Goal: Task Accomplishment & Management: Complete application form

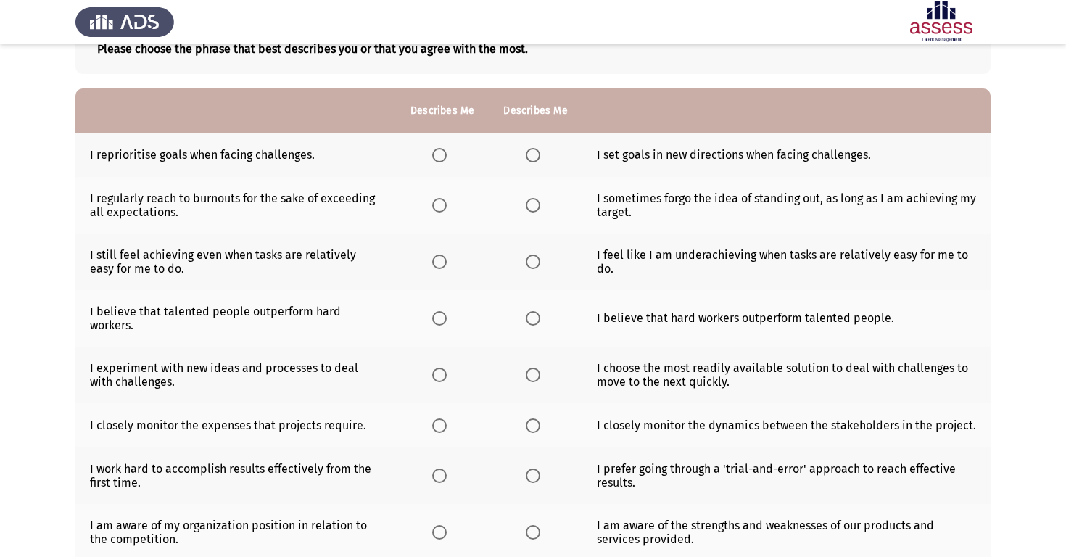
scroll to position [95, 0]
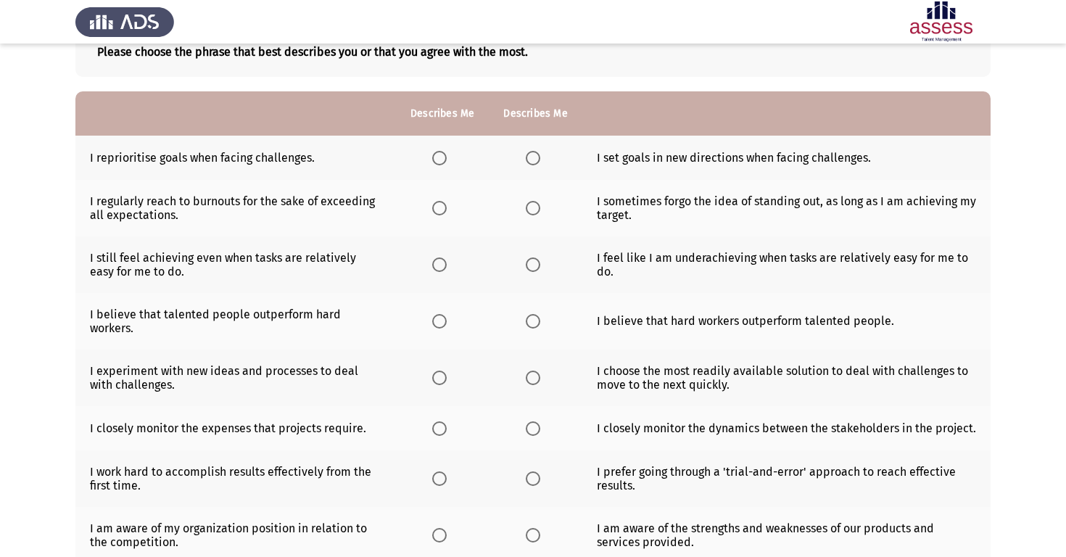
click at [440, 163] on span "Select an option" at bounding box center [439, 158] width 15 height 15
click at [440, 163] on input "Select an option" at bounding box center [439, 158] width 15 height 15
click at [442, 212] on span "Select an option" at bounding box center [439, 208] width 15 height 15
click at [442, 212] on input "Select an option" at bounding box center [439, 208] width 15 height 15
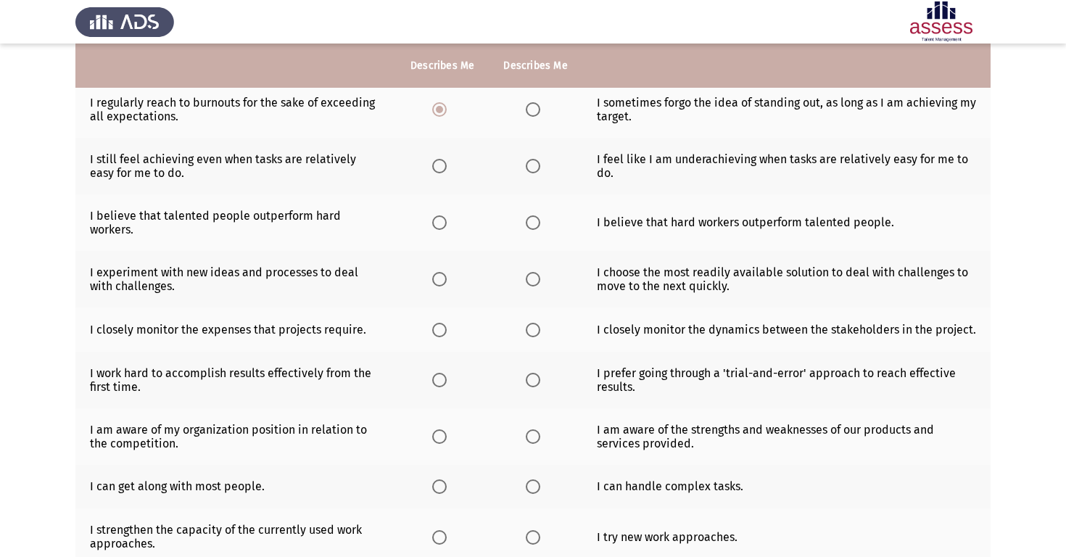
scroll to position [199, 0]
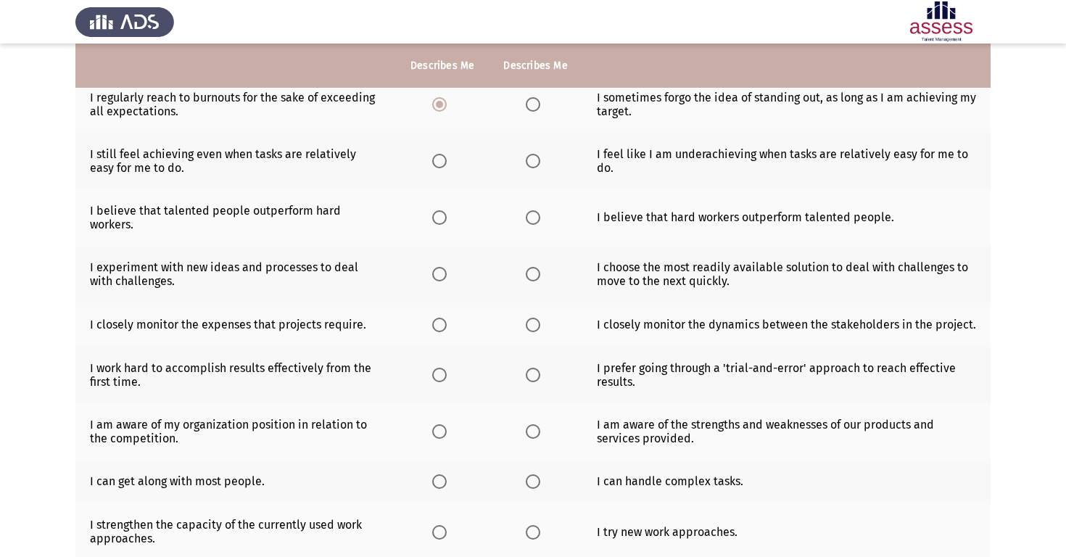
click at [529, 163] on span "Select an option" at bounding box center [533, 161] width 15 height 15
click at [529, 163] on input "Select an option" at bounding box center [533, 161] width 15 height 15
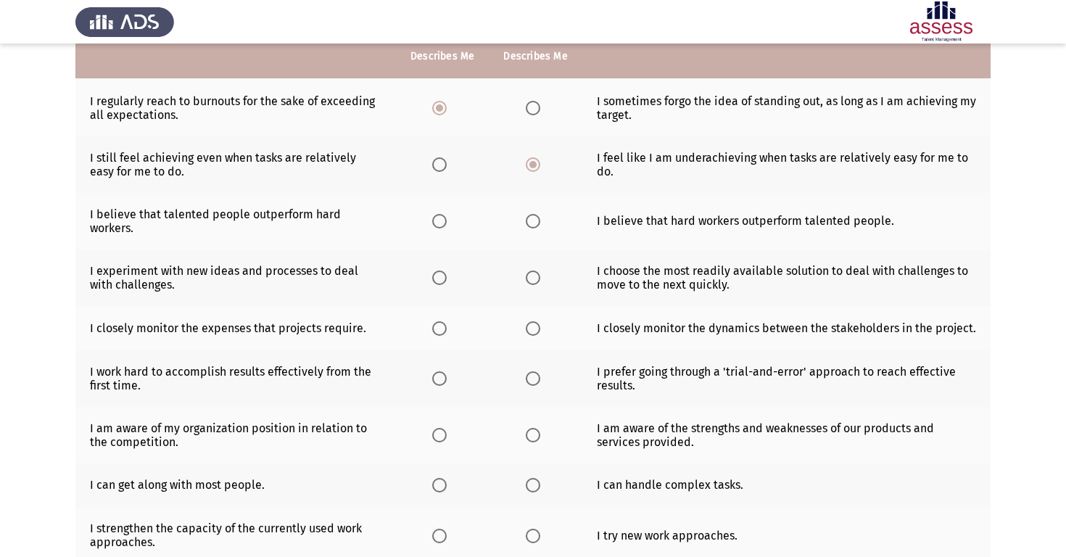
scroll to position [185, 0]
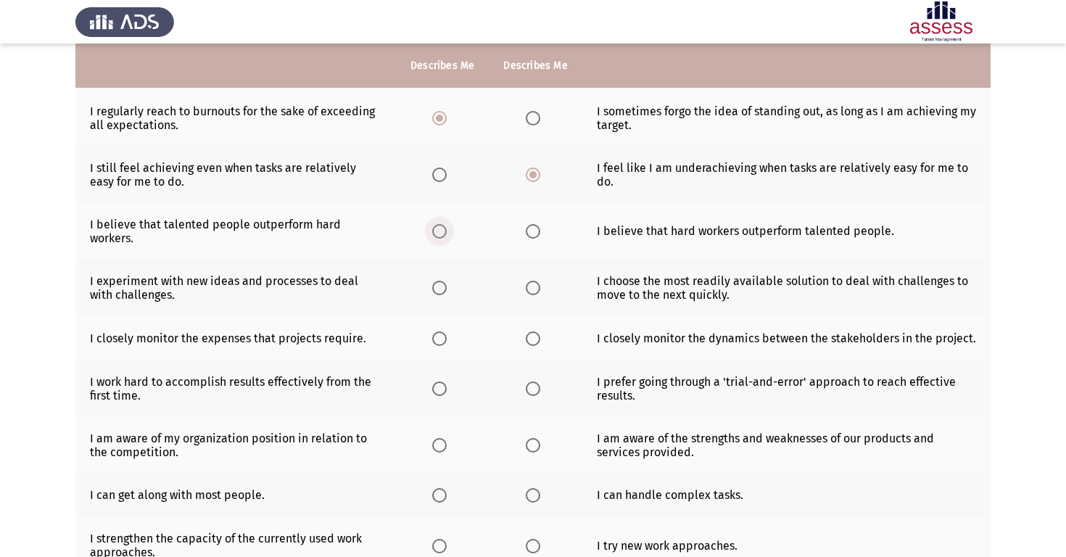
click at [440, 233] on span "Select an option" at bounding box center [439, 231] width 15 height 15
click at [440, 233] on input "Select an option" at bounding box center [439, 231] width 15 height 15
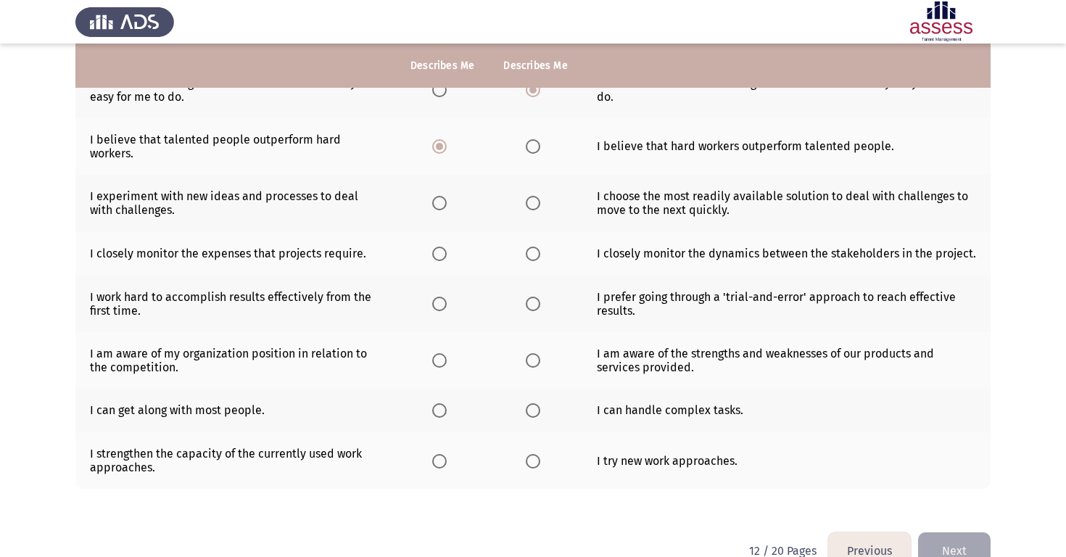
scroll to position [275, 0]
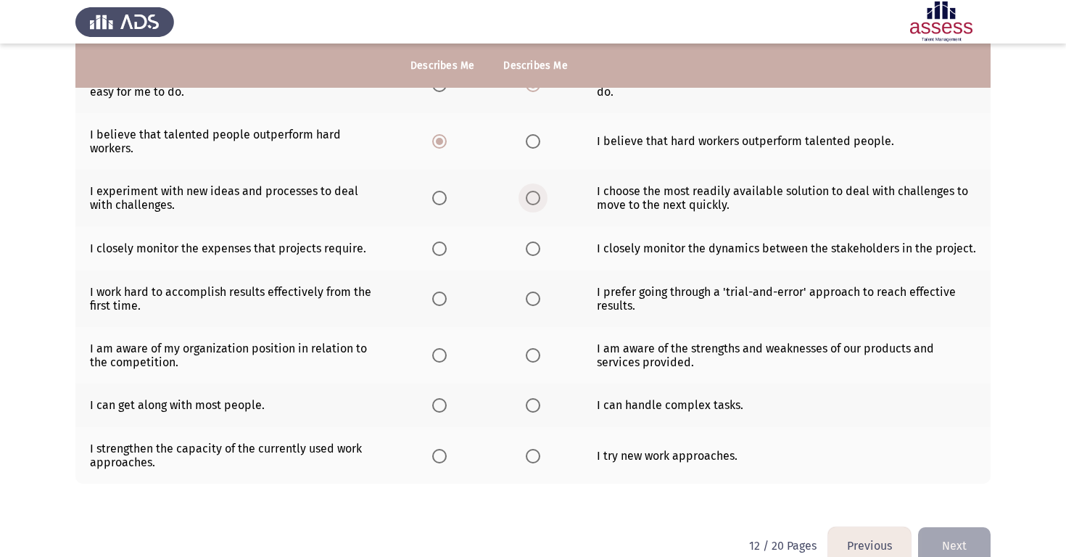
click at [531, 191] on span "Select an option" at bounding box center [533, 198] width 15 height 15
click at [531, 191] on input "Select an option" at bounding box center [533, 198] width 15 height 15
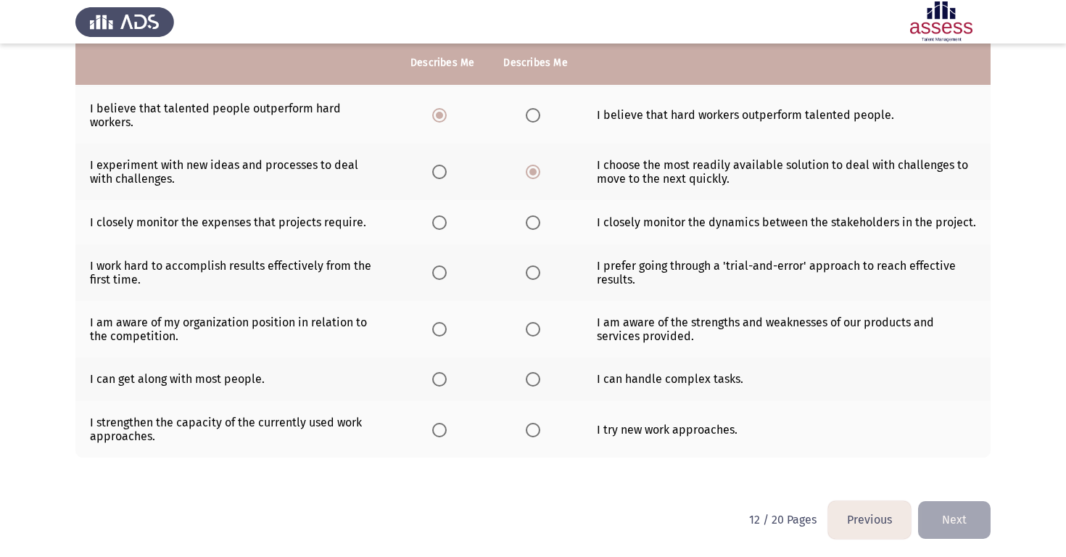
scroll to position [303, 0]
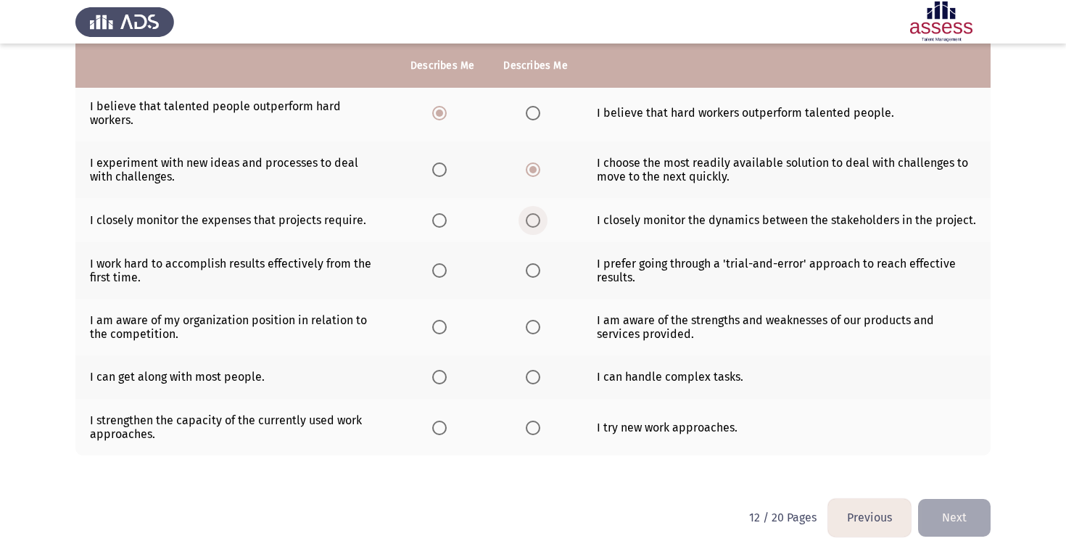
click at [527, 218] on span "Select an option" at bounding box center [533, 220] width 15 height 15
click at [527, 218] on input "Select an option" at bounding box center [533, 220] width 15 height 15
click at [443, 272] on span "Select an option" at bounding box center [439, 270] width 15 height 15
click at [443, 272] on input "Select an option" at bounding box center [439, 270] width 15 height 15
click at [536, 382] on span "Select an option" at bounding box center [533, 377] width 15 height 15
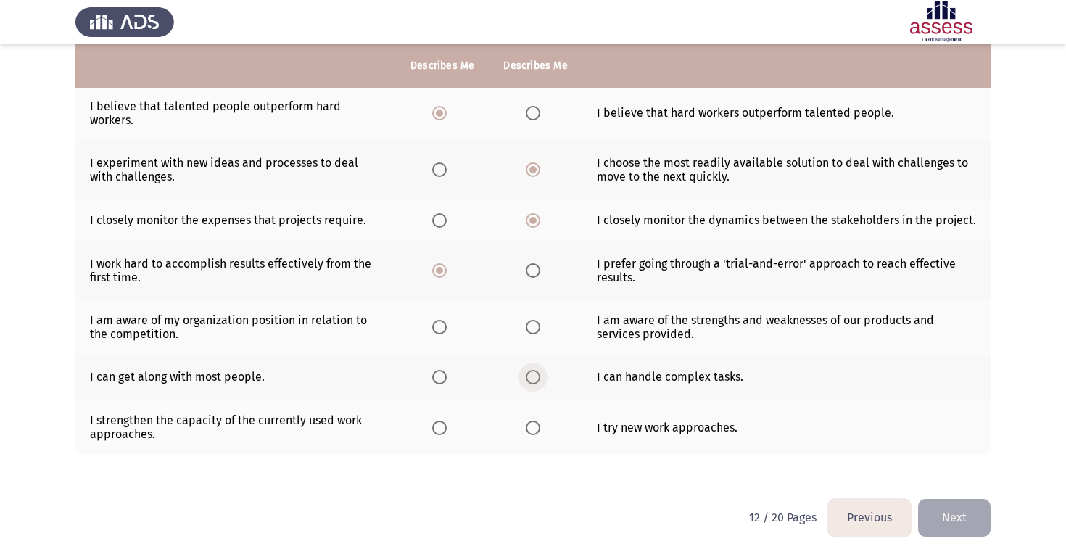
click at [536, 382] on input "Select an option" at bounding box center [533, 377] width 15 height 15
click at [528, 326] on span "Select an option" at bounding box center [533, 327] width 15 height 15
click at [528, 326] on input "Select an option" at bounding box center [533, 327] width 15 height 15
click at [437, 432] on span "Select an option" at bounding box center [439, 428] width 15 height 15
click at [437, 432] on input "Select an option" at bounding box center [439, 428] width 15 height 15
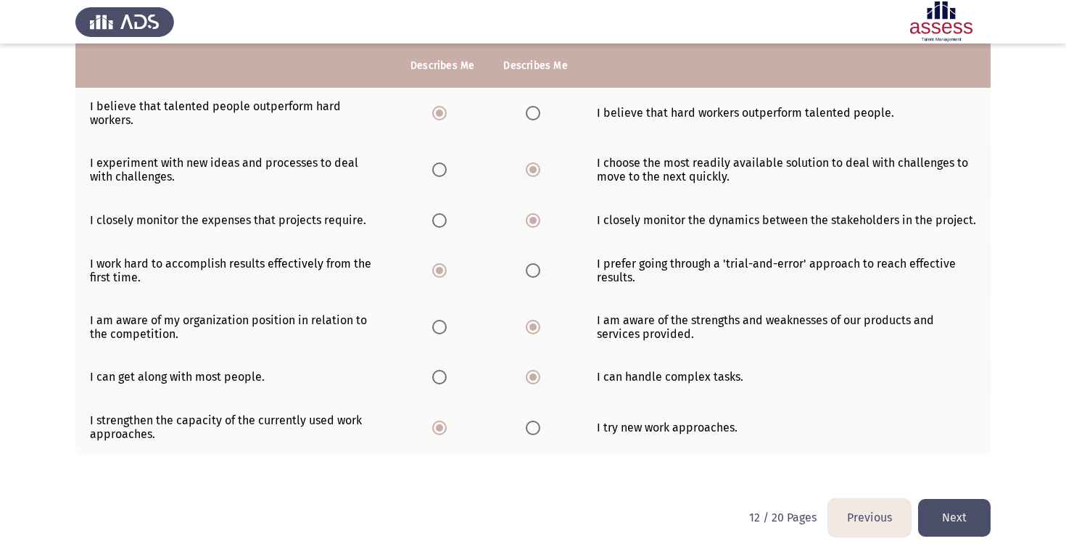
click at [932, 518] on button "Next" at bounding box center [954, 517] width 73 height 37
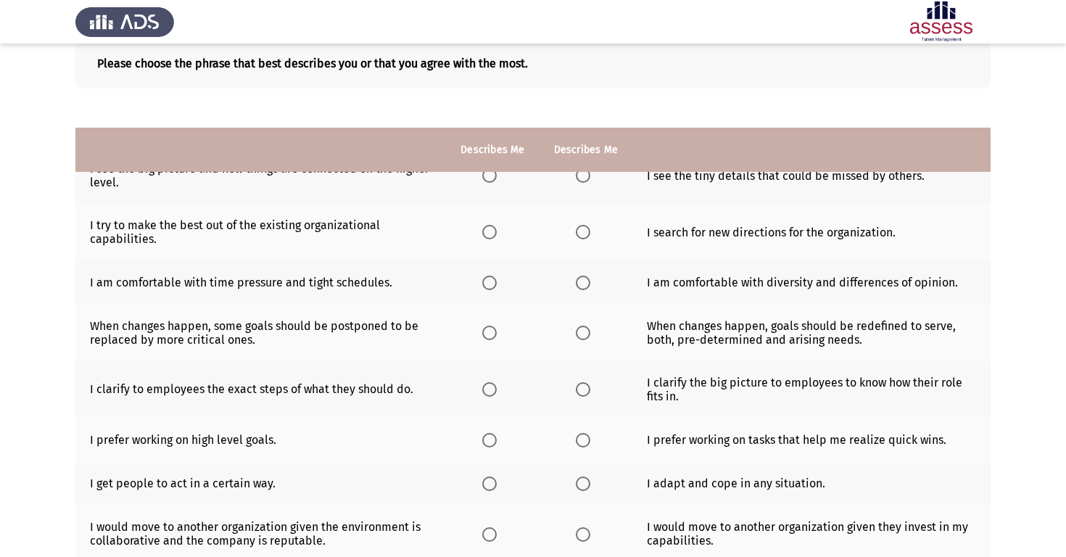
scroll to position [0, 0]
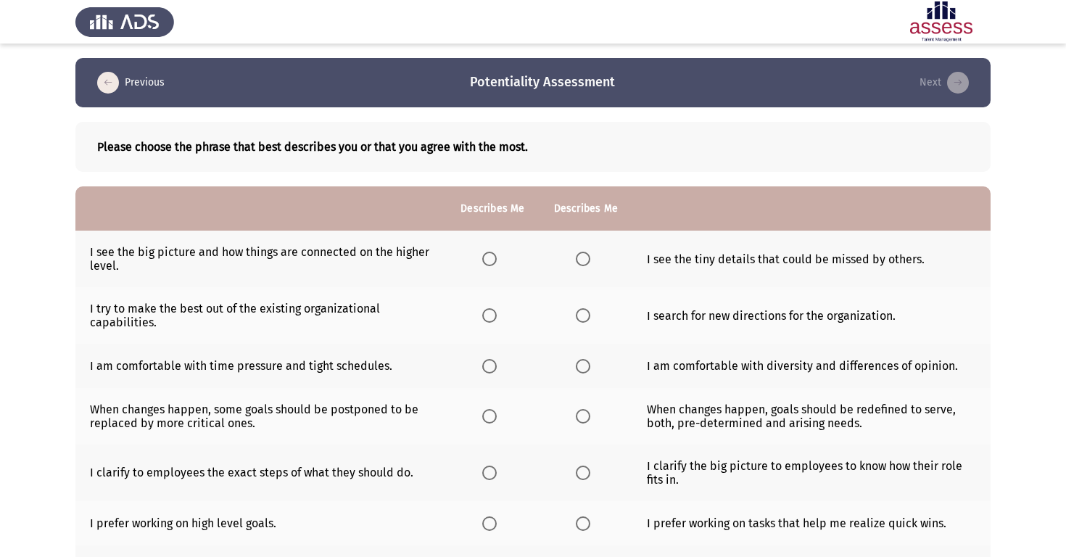
click at [494, 260] on span "Select an option" at bounding box center [489, 259] width 15 height 15
click at [494, 260] on input "Select an option" at bounding box center [489, 259] width 15 height 15
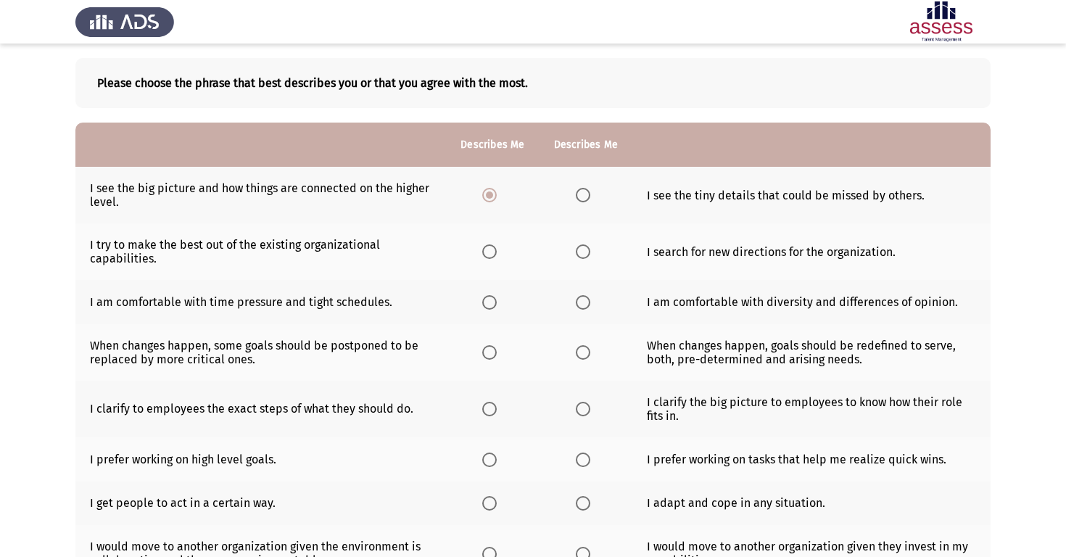
scroll to position [67, 0]
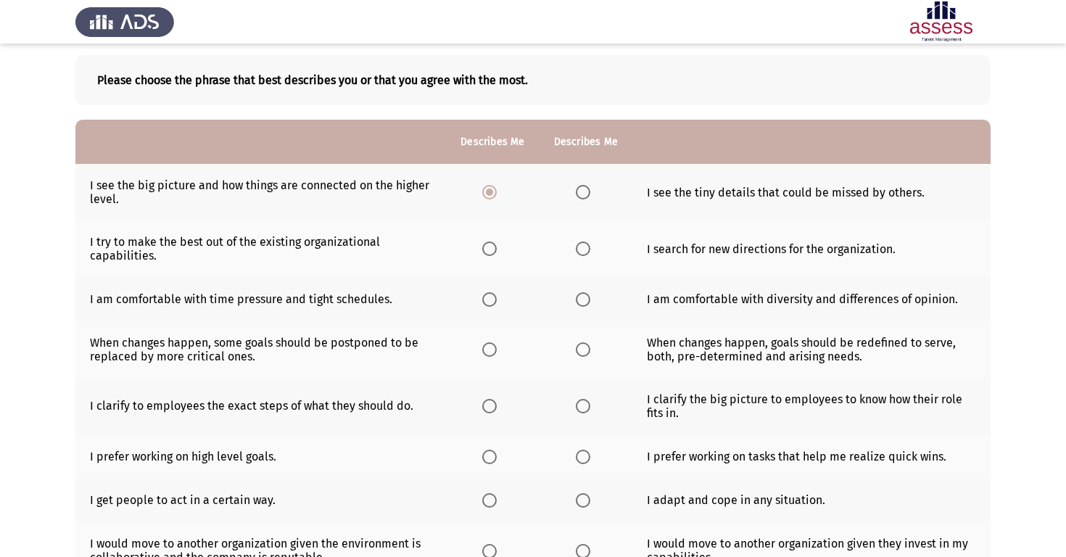
click at [486, 252] on span "Select an option" at bounding box center [489, 248] width 15 height 15
click at [486, 252] on input "Select an option" at bounding box center [489, 248] width 15 height 15
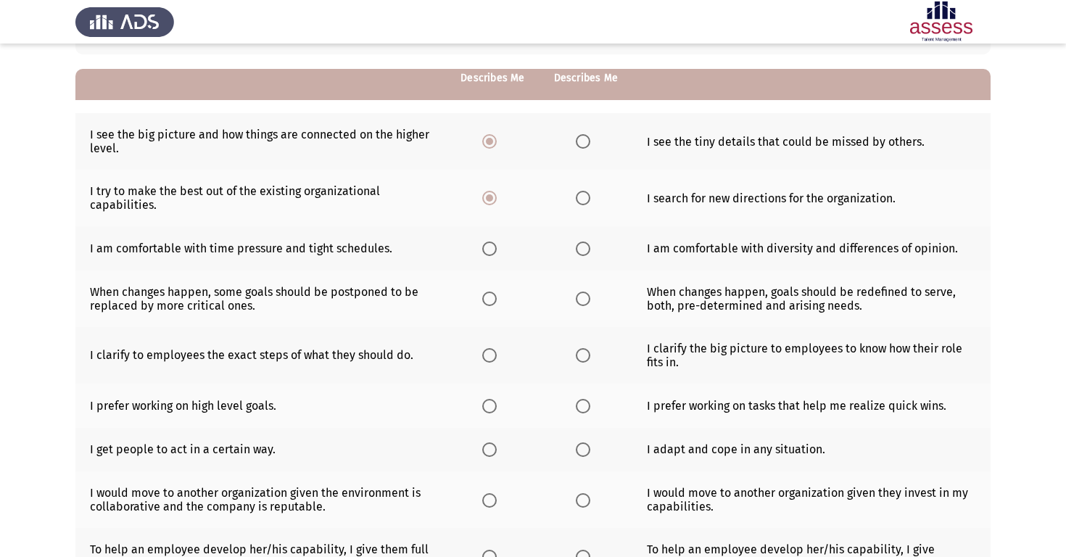
scroll to position [133, 0]
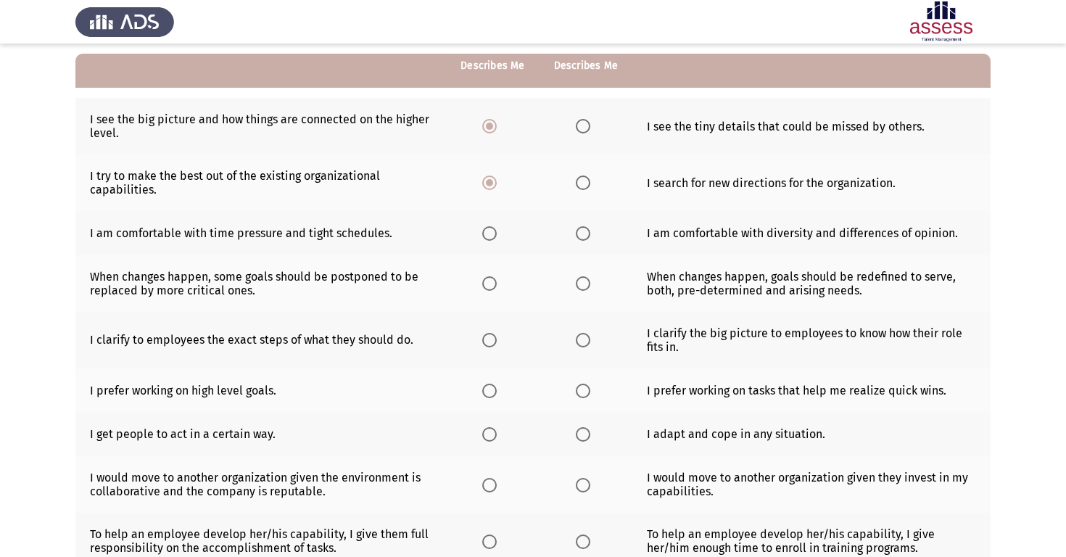
click at [589, 168] on th at bounding box center [585, 182] width 93 height 57
click at [588, 177] on span "Select an option" at bounding box center [583, 182] width 15 height 15
click at [588, 177] on input "Select an option" at bounding box center [583, 182] width 15 height 15
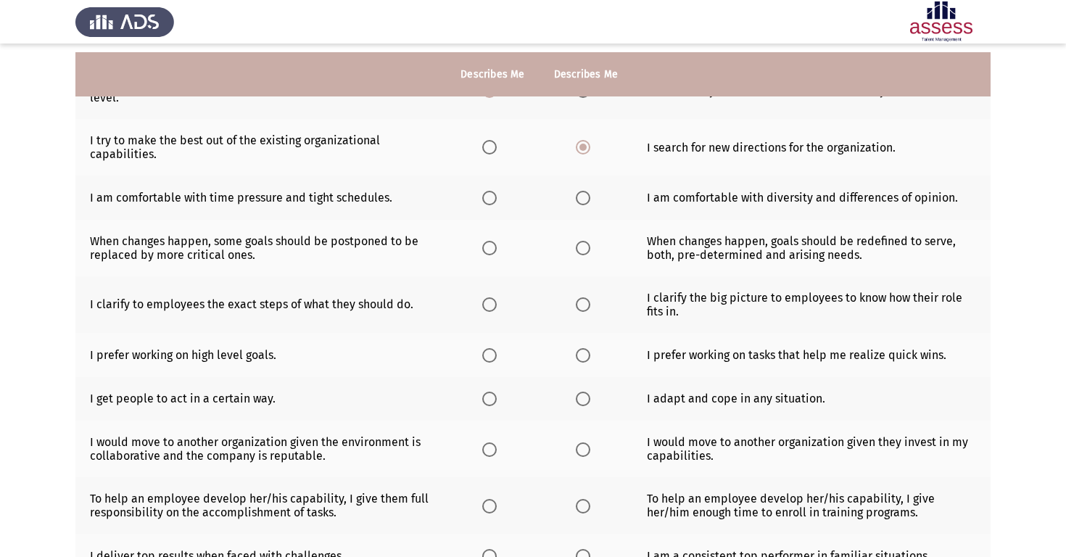
scroll to position [184, 0]
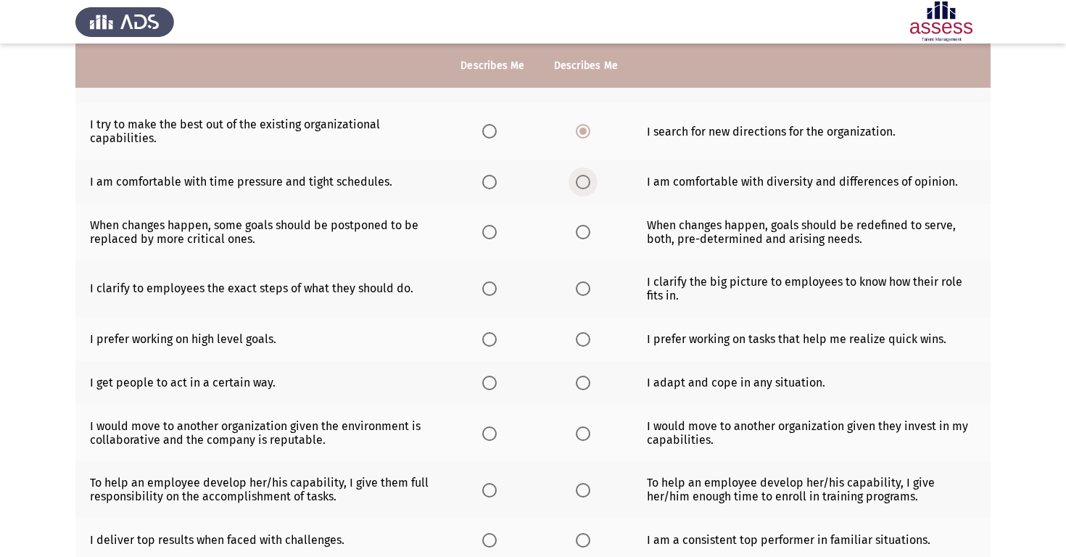
click at [577, 184] on span "Select an option" at bounding box center [583, 182] width 15 height 15
click at [577, 184] on input "Select an option" at bounding box center [583, 182] width 15 height 15
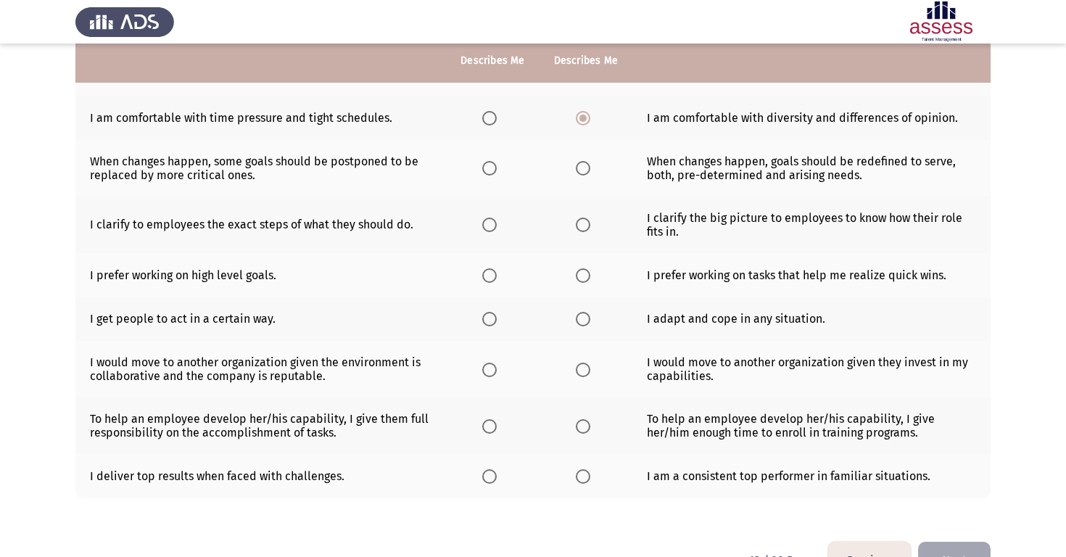
scroll to position [251, 0]
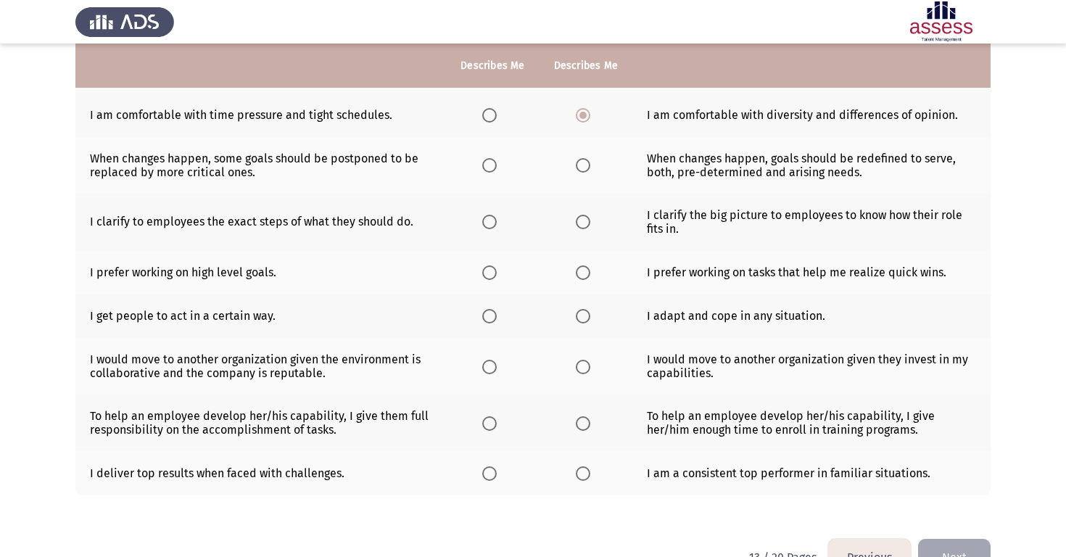
click at [578, 173] on th at bounding box center [585, 165] width 93 height 57
click at [584, 161] on span "Select an option" at bounding box center [583, 165] width 15 height 15
click at [584, 161] on input "Select an option" at bounding box center [583, 165] width 15 height 15
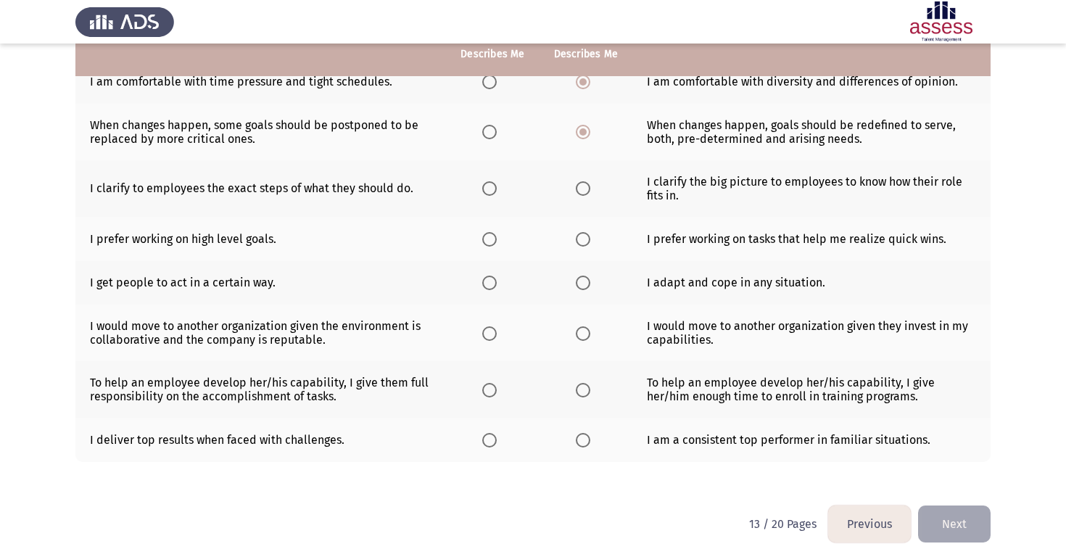
scroll to position [285, 0]
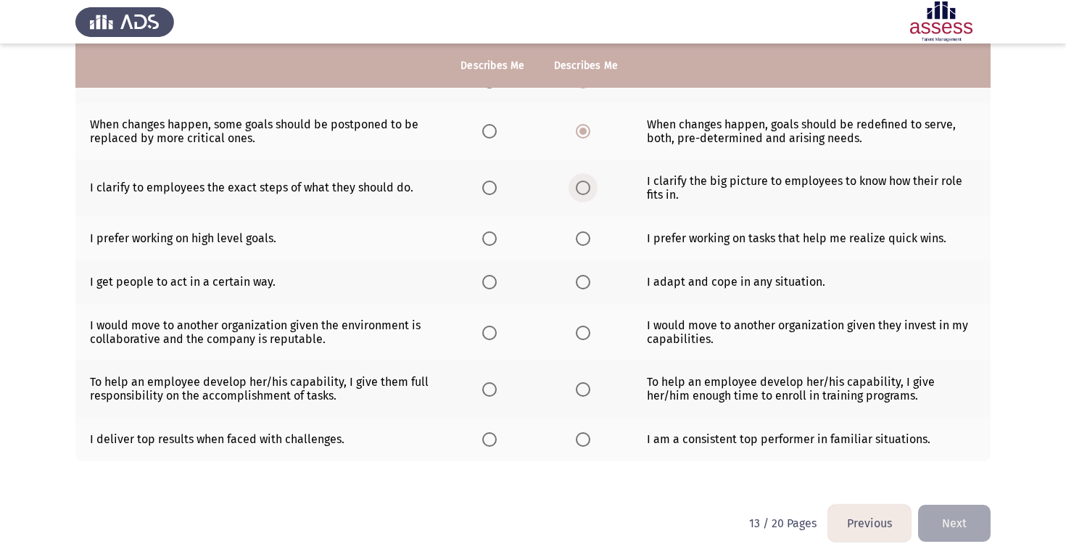
click at [582, 182] on span "Select an option" at bounding box center [583, 188] width 15 height 15
click at [582, 182] on input "Select an option" at bounding box center [583, 188] width 15 height 15
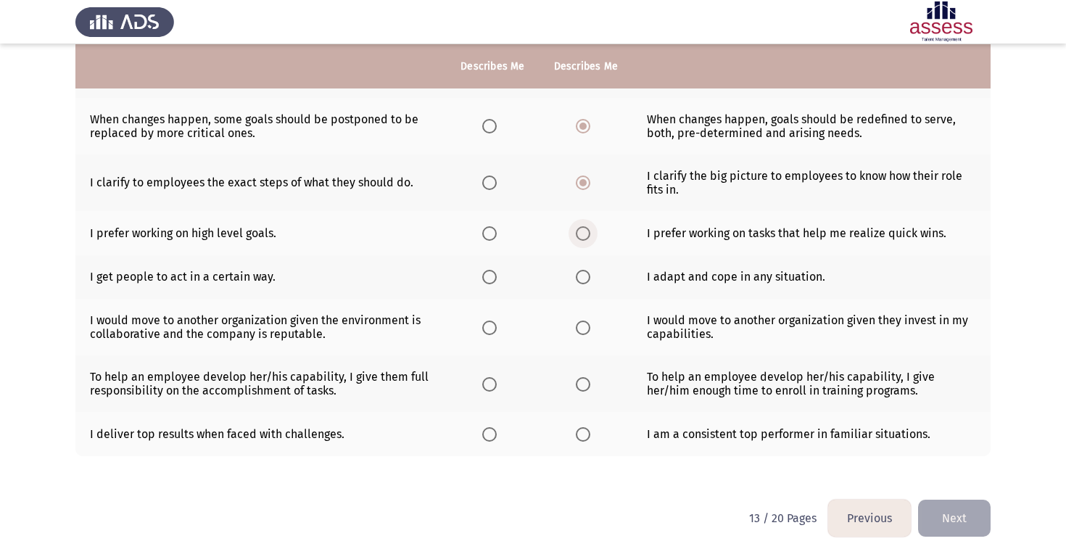
click at [583, 236] on span "Select an option" at bounding box center [583, 233] width 15 height 15
click at [583, 236] on input "Select an option" at bounding box center [583, 233] width 15 height 15
click at [578, 276] on span "Select an option" at bounding box center [583, 277] width 15 height 15
click at [578, 276] on input "Select an option" at bounding box center [583, 277] width 15 height 15
click at [489, 328] on span "Select an option" at bounding box center [489, 327] width 15 height 15
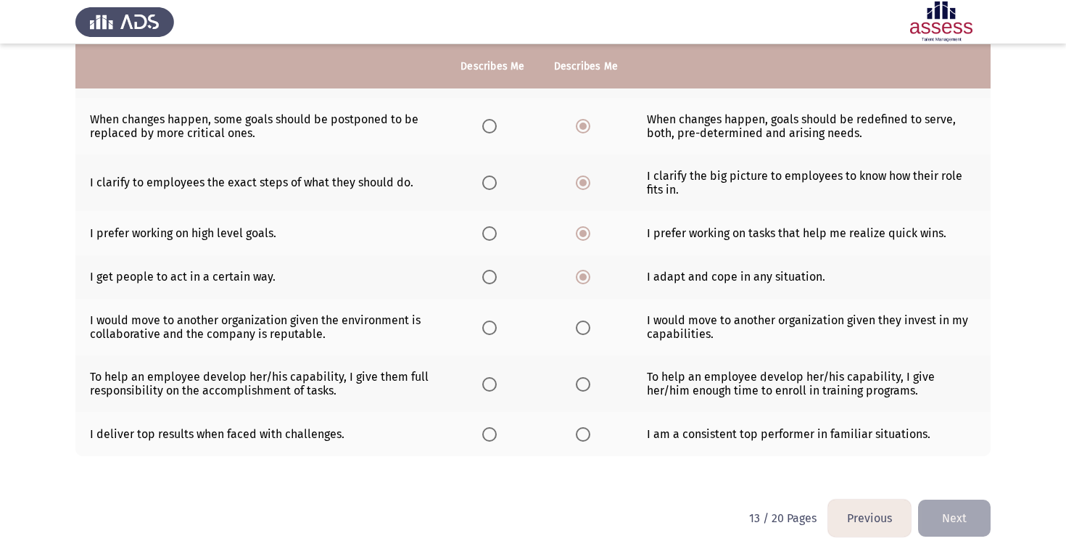
click at [489, 328] on input "Select an option" at bounding box center [489, 327] width 15 height 15
click at [581, 437] on span "Select an option" at bounding box center [583, 434] width 15 height 15
click at [581, 437] on input "Select an option" at bounding box center [583, 434] width 15 height 15
click at [489, 389] on span "Select an option" at bounding box center [489, 384] width 15 height 15
click at [489, 389] on input "Select an option" at bounding box center [489, 384] width 15 height 15
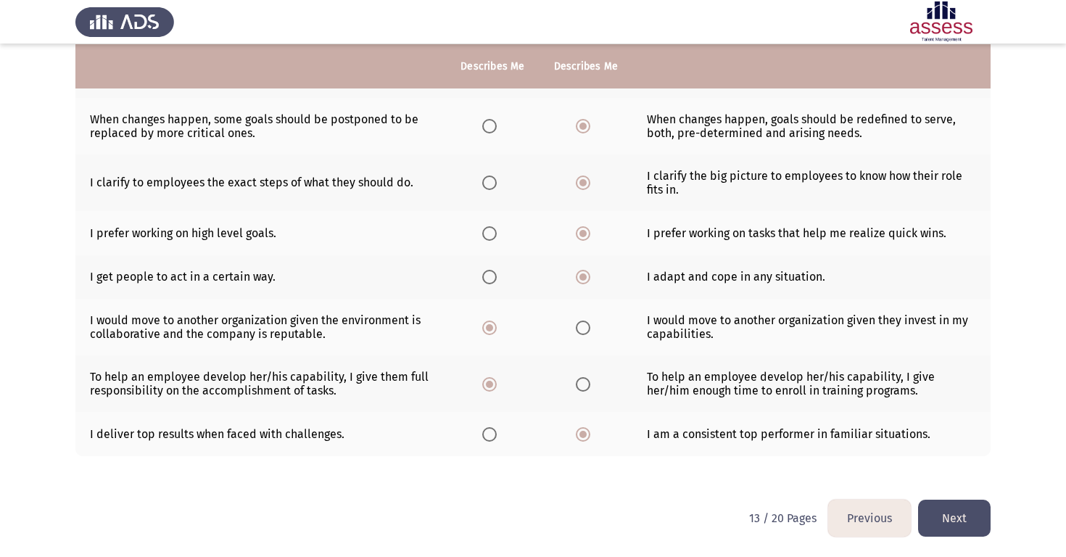
click at [956, 529] on button "Next" at bounding box center [954, 518] width 73 height 37
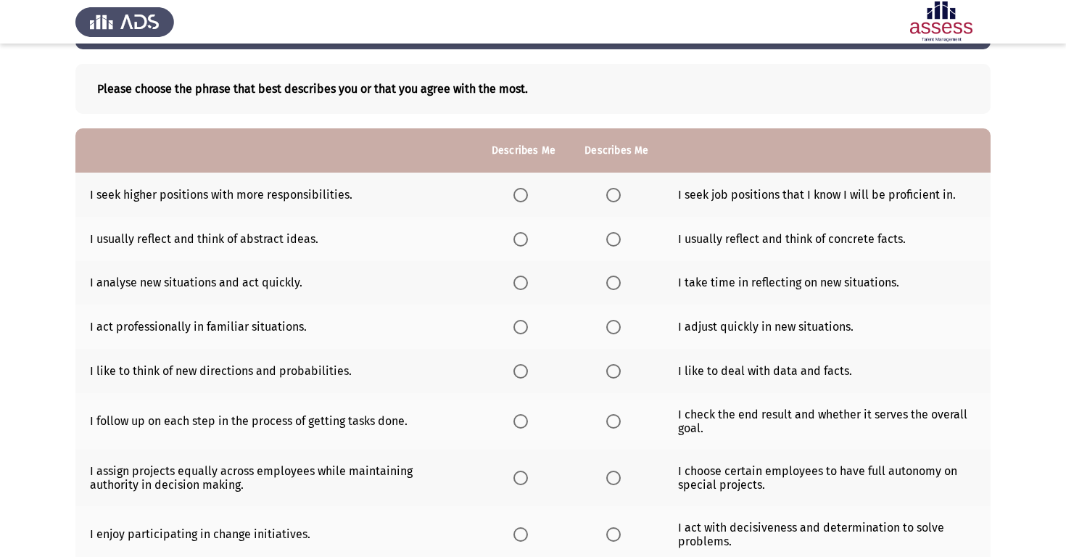
scroll to position [50, 0]
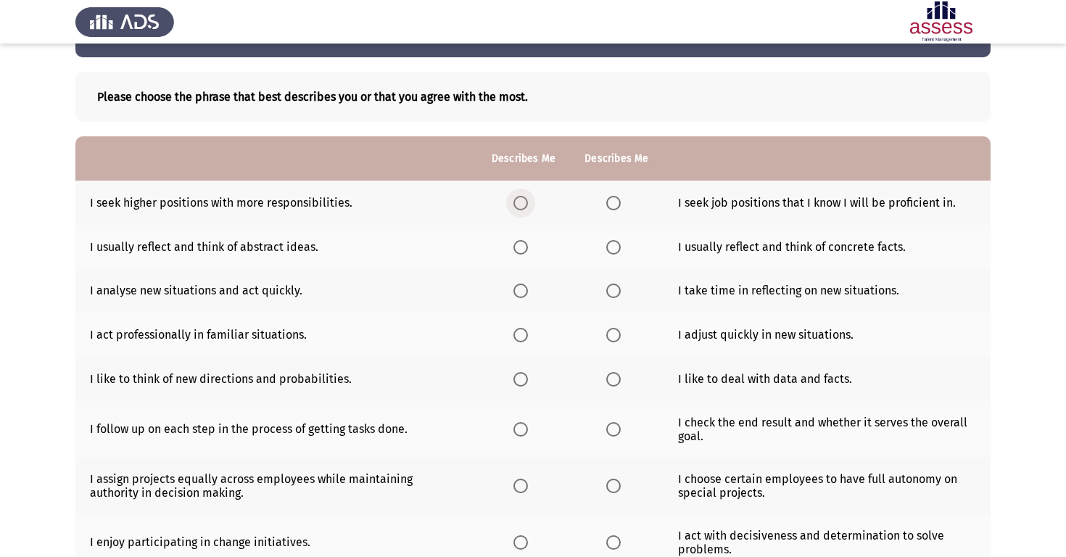
click at [521, 202] on span "Select an option" at bounding box center [520, 203] width 15 height 15
click at [521, 202] on input "Select an option" at bounding box center [520, 203] width 15 height 15
click at [516, 249] on span "Select an option" at bounding box center [520, 247] width 15 height 15
click at [516, 249] on input "Select an option" at bounding box center [520, 247] width 15 height 15
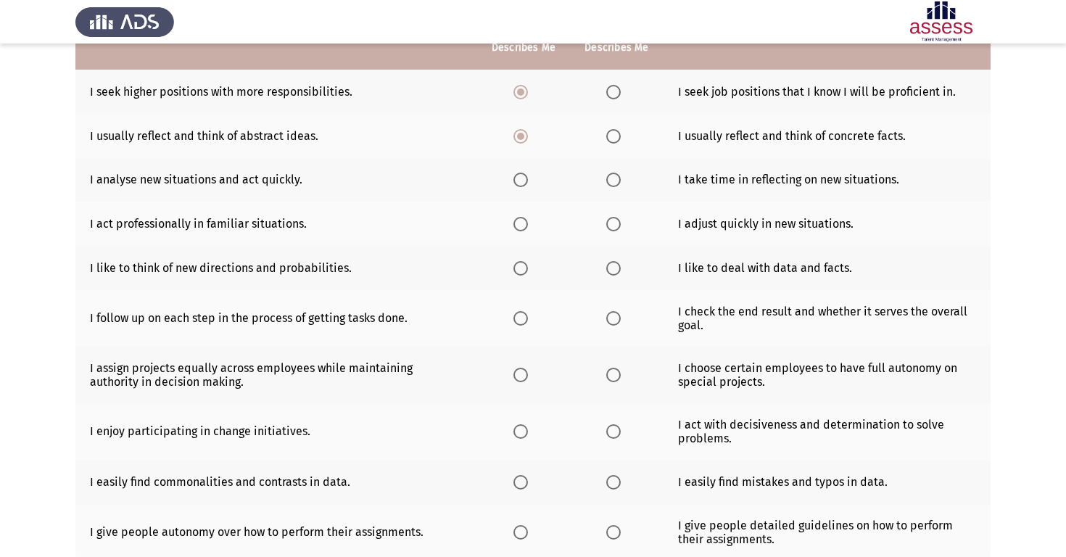
scroll to position [166, 0]
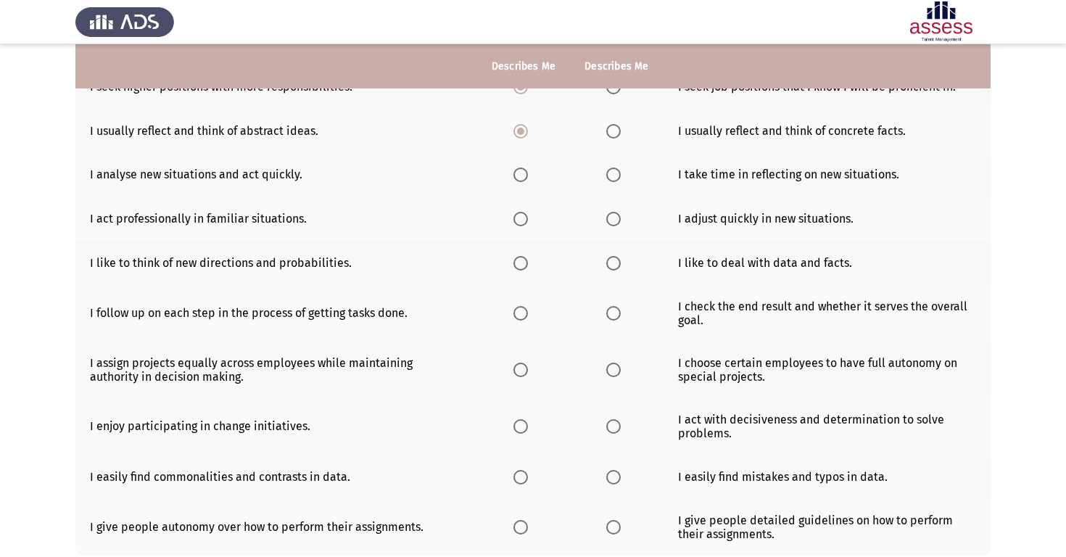
click at [512, 175] on th at bounding box center [523, 175] width 93 height 44
click at [518, 172] on span "Select an option" at bounding box center [520, 174] width 15 height 15
click at [518, 172] on input "Select an option" at bounding box center [520, 174] width 15 height 15
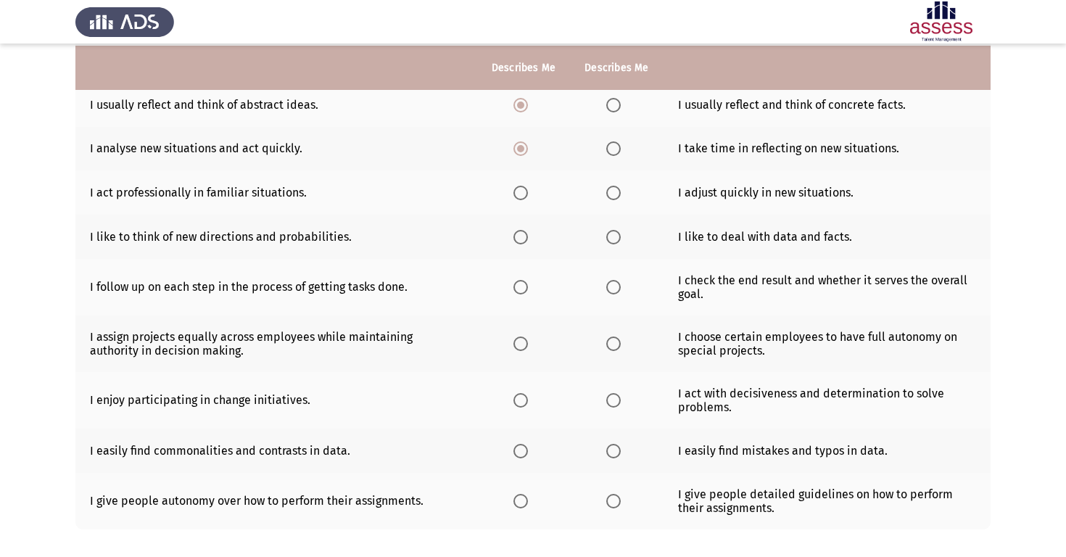
scroll to position [196, 0]
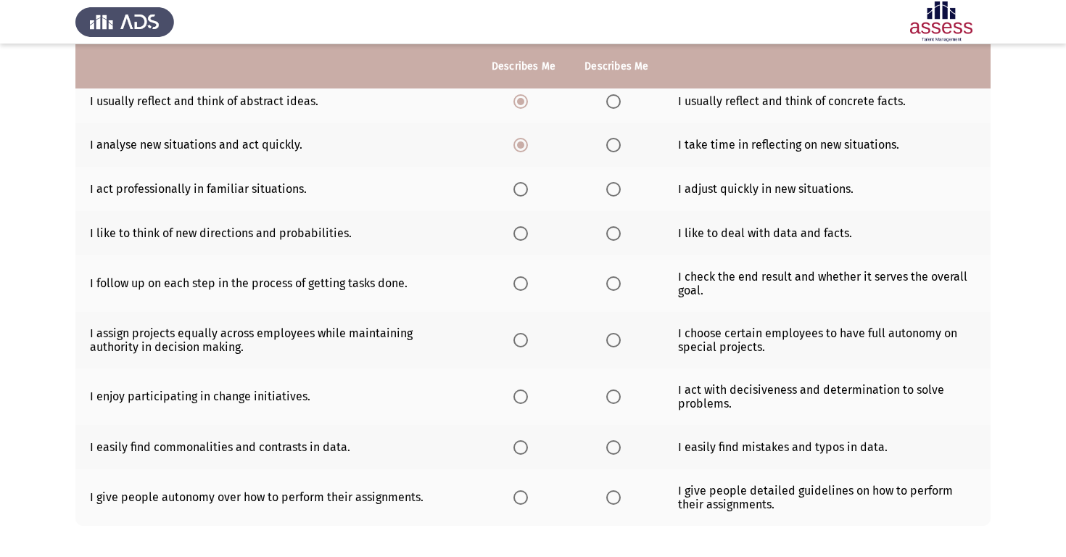
click at [611, 190] on span "Select an option" at bounding box center [613, 189] width 15 height 15
click at [611, 190] on input "Select an option" at bounding box center [613, 189] width 15 height 15
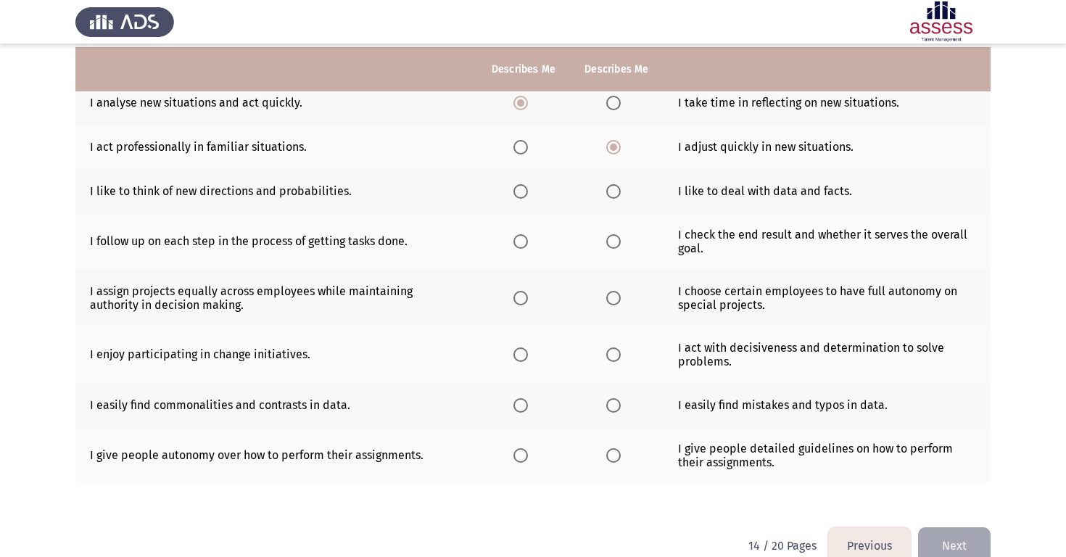
scroll to position [242, 0]
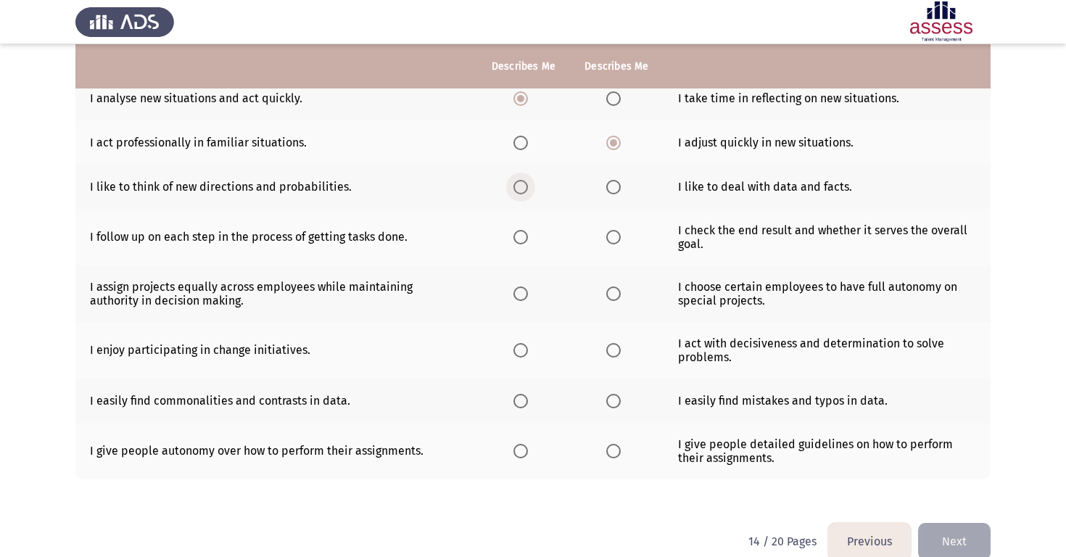
click at [523, 188] on span "Select an option" at bounding box center [520, 187] width 15 height 15
click at [523, 188] on input "Select an option" at bounding box center [520, 187] width 15 height 15
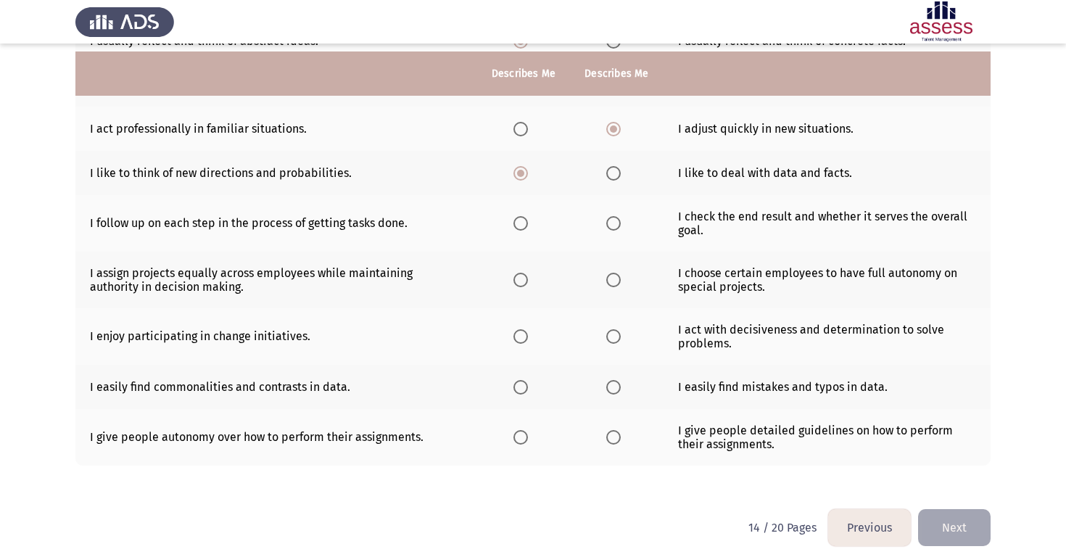
scroll to position [265, 0]
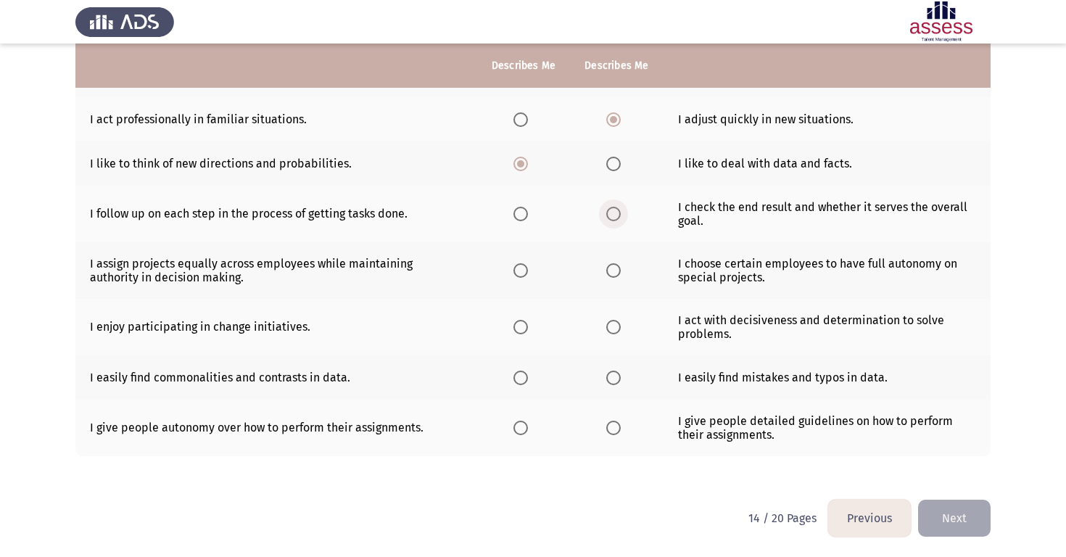
click at [607, 214] on span "Select an option" at bounding box center [613, 214] width 15 height 15
click at [607, 214] on input "Select an option" at bounding box center [613, 214] width 15 height 15
click at [620, 274] on span "Select an option" at bounding box center [613, 270] width 15 height 15
click at [620, 274] on input "Select an option" at bounding box center [613, 270] width 15 height 15
click at [629, 324] on th at bounding box center [616, 327] width 93 height 57
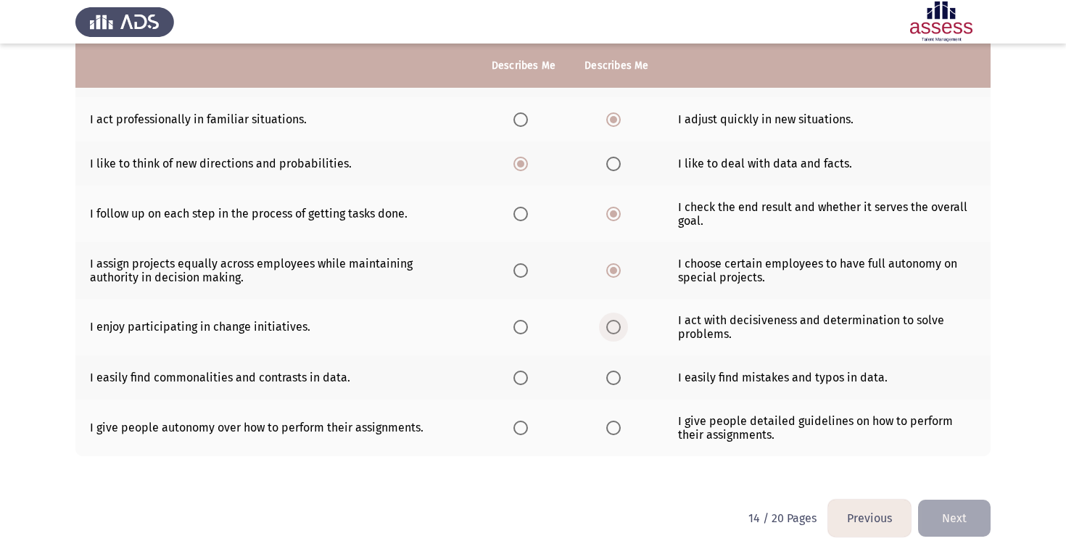
click at [620, 324] on label "Select an option" at bounding box center [616, 327] width 20 height 15
click at [620, 324] on input "Select an option" at bounding box center [613, 327] width 15 height 15
click at [522, 378] on span "Select an option" at bounding box center [520, 378] width 15 height 15
click at [522, 378] on input "Select an option" at bounding box center [520, 378] width 15 height 15
click at [529, 422] on label "Select an option" at bounding box center [523, 428] width 20 height 15
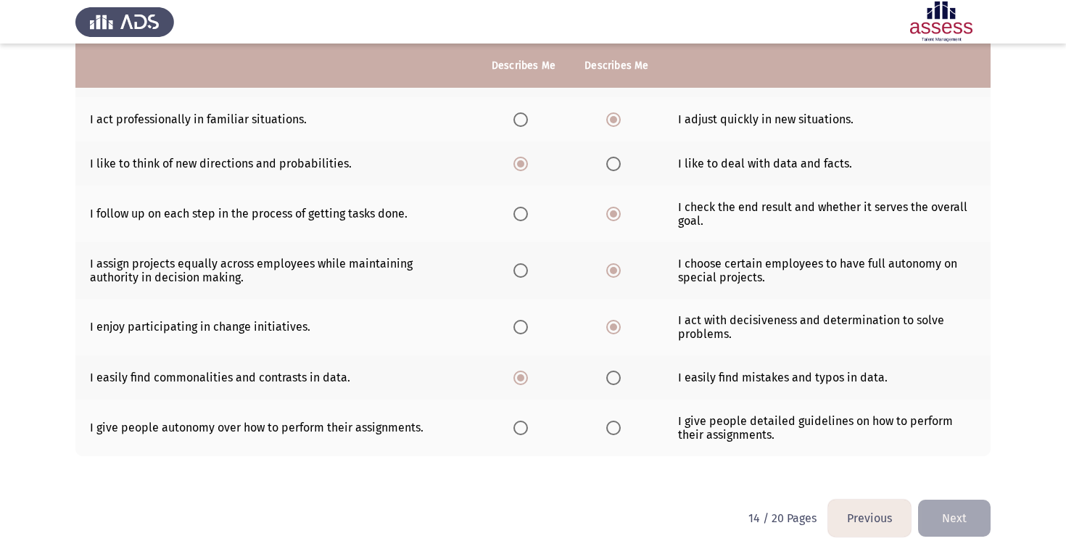
click at [528, 422] on input "Select an option" at bounding box center [520, 428] width 15 height 15
click at [918, 510] on app-previous-next-buttons "Previous Next" at bounding box center [909, 518] width 162 height 37
click at [929, 513] on button "Next" at bounding box center [954, 518] width 73 height 37
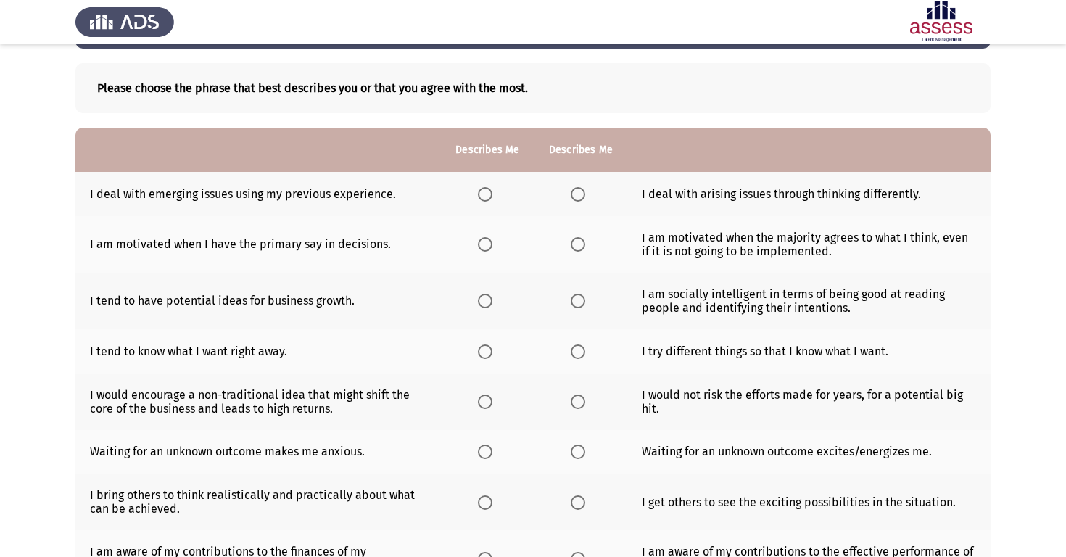
scroll to position [36, 0]
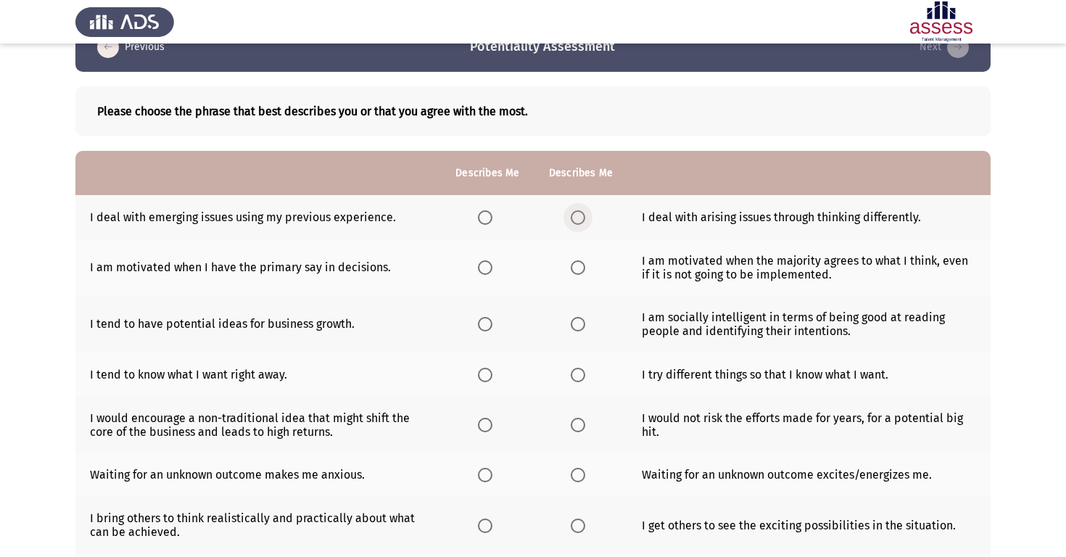
click at [576, 220] on span "Select an option" at bounding box center [578, 217] width 15 height 15
click at [576, 220] on input "Select an option" at bounding box center [578, 217] width 15 height 15
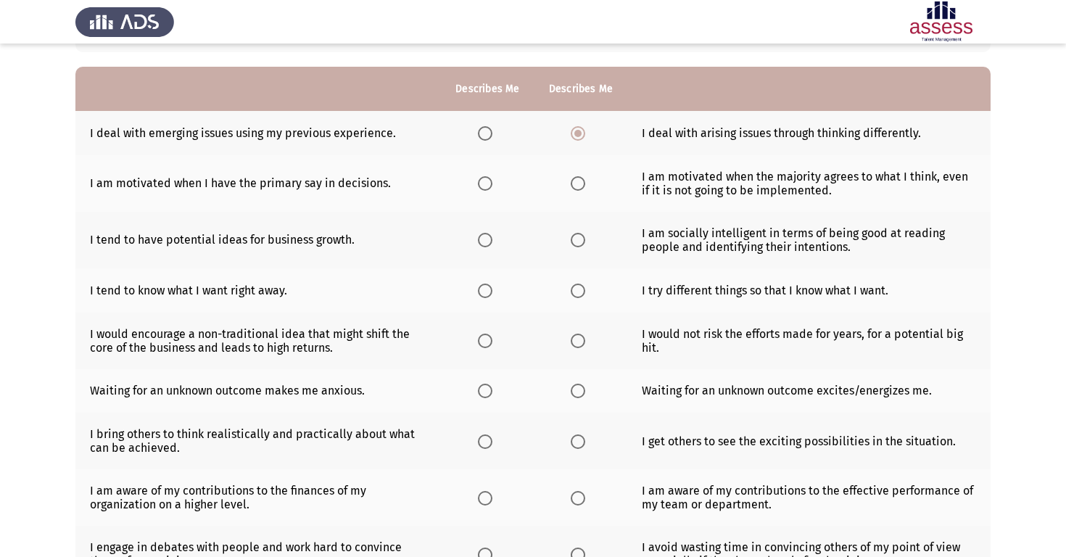
scroll to position [120, 0]
click at [492, 187] on span "Select an option" at bounding box center [485, 182] width 15 height 15
click at [492, 187] on input "Select an option" at bounding box center [485, 182] width 15 height 15
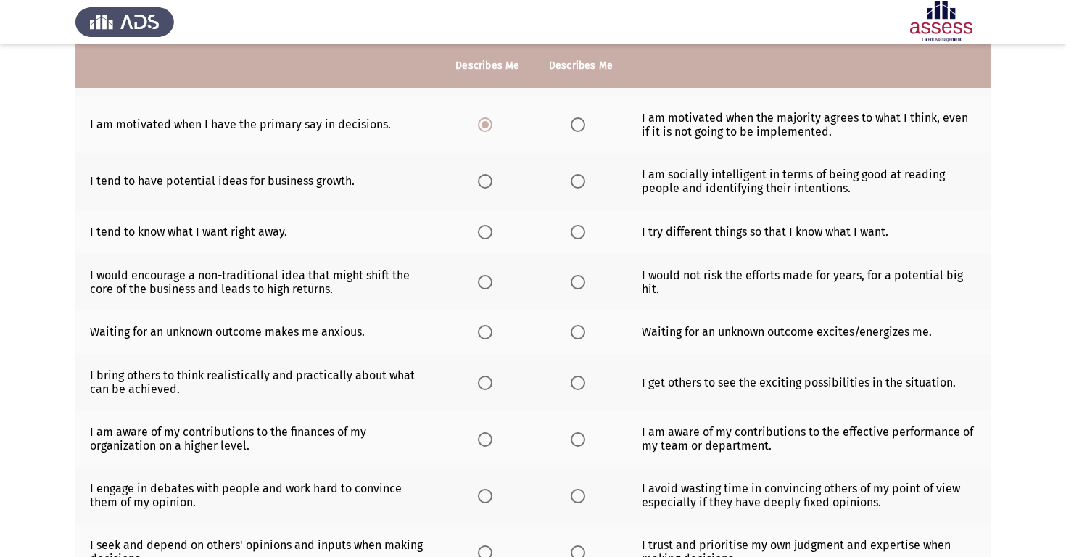
scroll to position [179, 0]
click at [491, 184] on span "Select an option" at bounding box center [485, 180] width 15 height 15
click at [491, 184] on input "Select an option" at bounding box center [485, 180] width 15 height 15
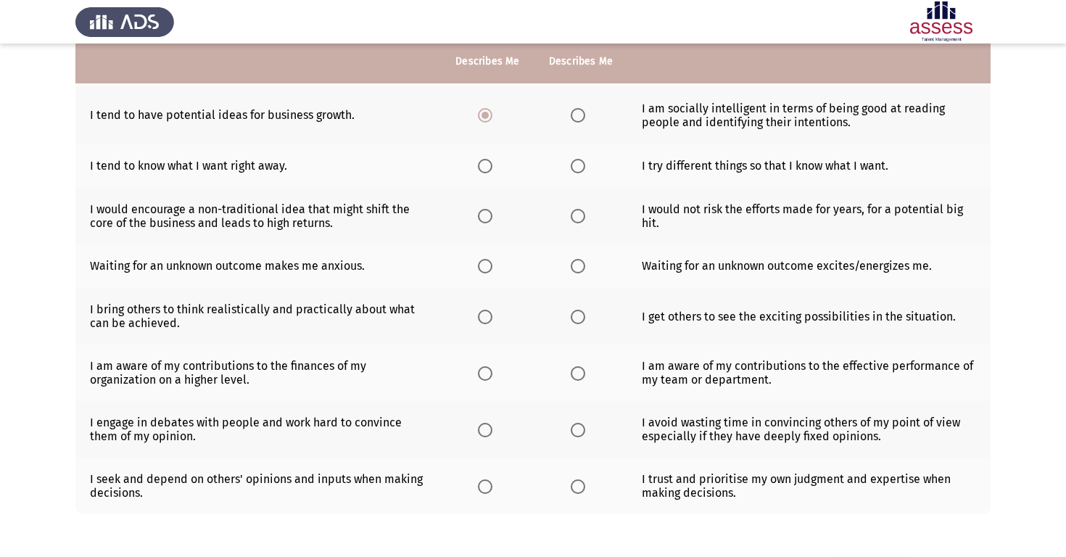
scroll to position [249, 0]
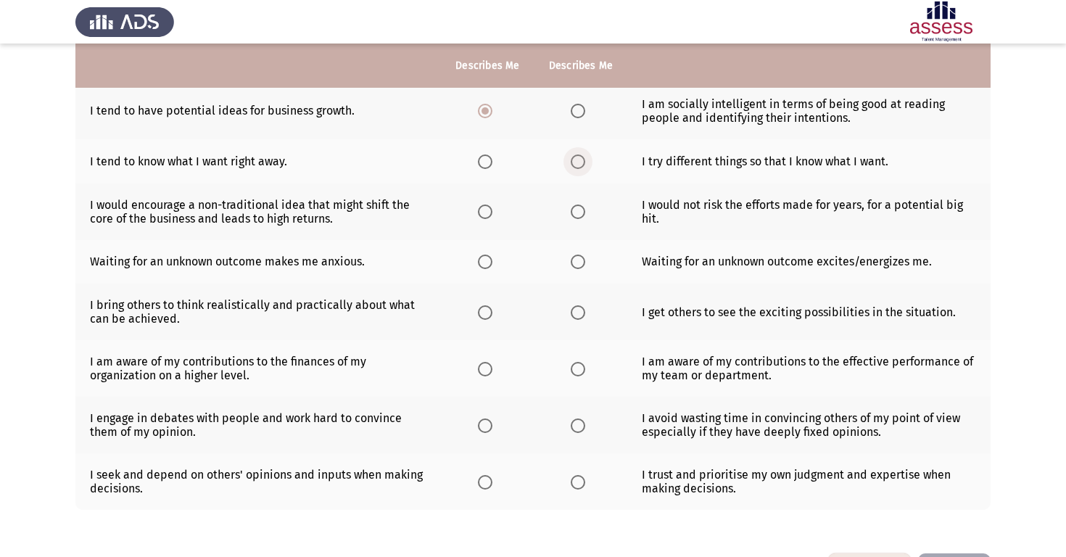
click at [578, 166] on span "Select an option" at bounding box center [578, 161] width 15 height 15
click at [578, 166] on input "Select an option" at bounding box center [578, 161] width 15 height 15
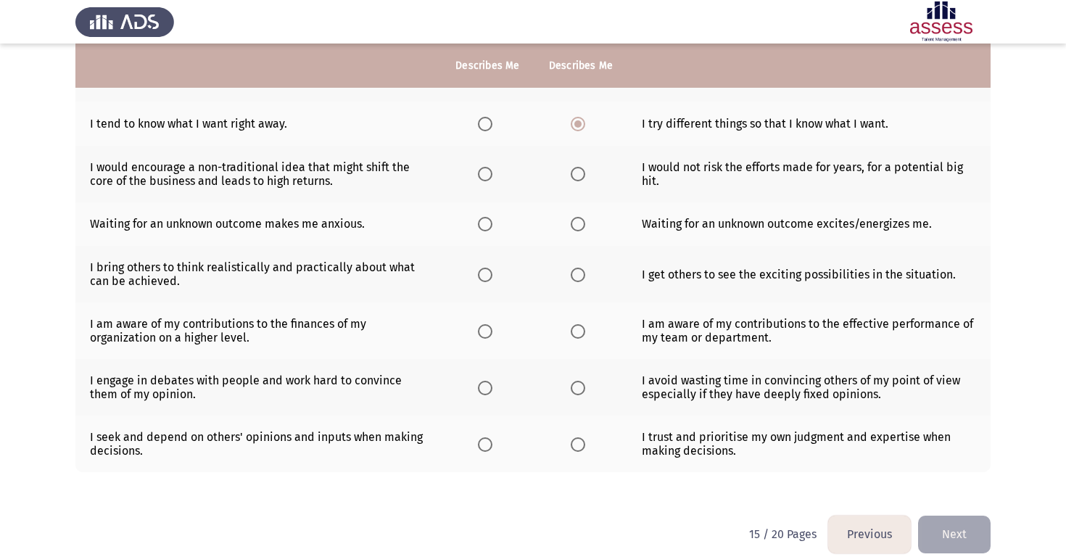
scroll to position [290, 0]
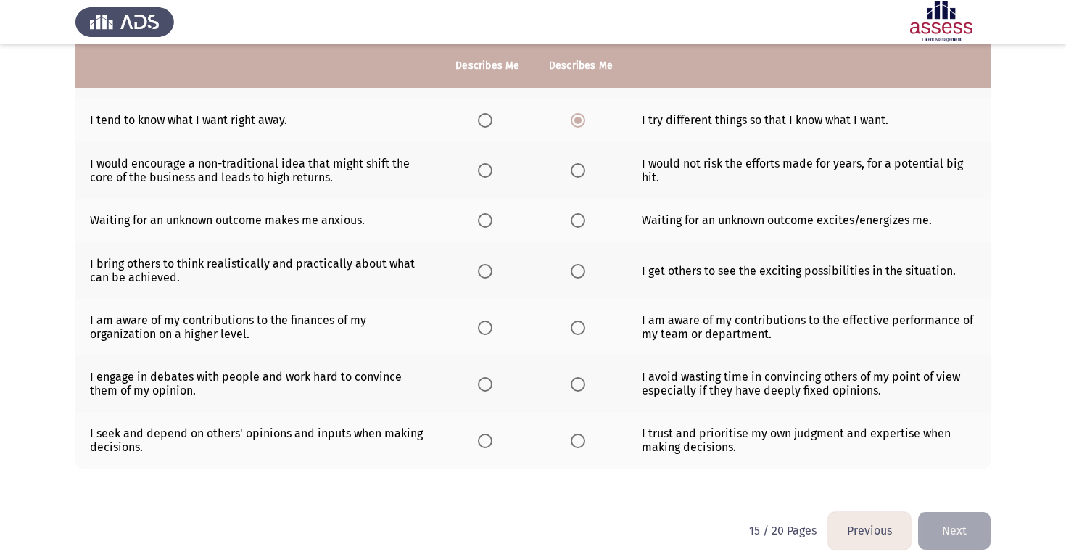
click at [580, 177] on th at bounding box center [580, 170] width 93 height 57
click at [581, 168] on span "Select an option" at bounding box center [578, 170] width 15 height 15
click at [581, 168] on input "Select an option" at bounding box center [578, 170] width 15 height 15
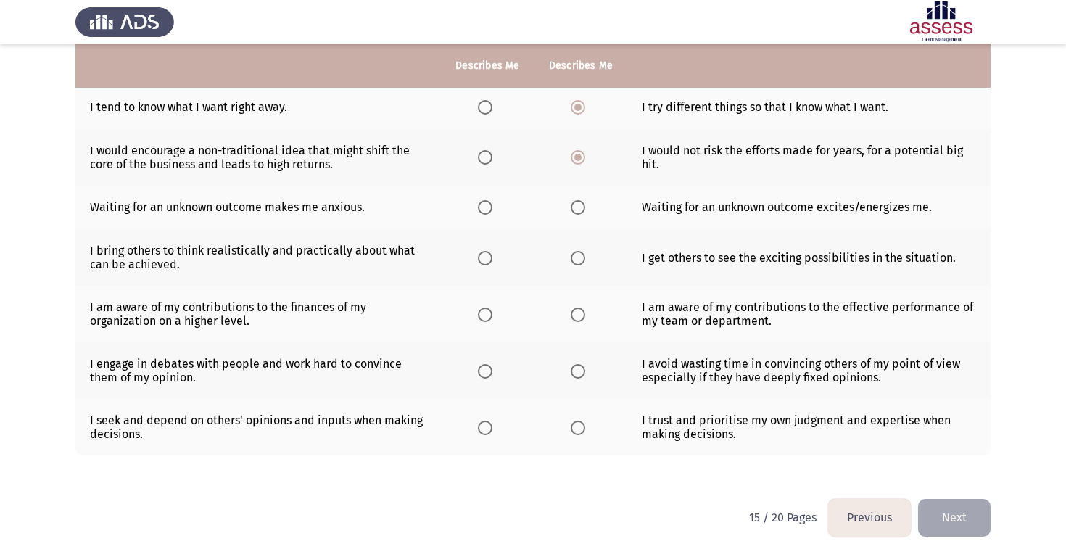
click at [577, 207] on span "Select an option" at bounding box center [578, 207] width 15 height 15
click at [577, 207] on input "Select an option" at bounding box center [578, 207] width 15 height 15
click at [498, 256] on label "Select an option" at bounding box center [488, 258] width 20 height 15
click at [492, 256] on input "Select an option" at bounding box center [485, 258] width 15 height 15
click at [488, 311] on span "Select an option" at bounding box center [485, 314] width 15 height 15
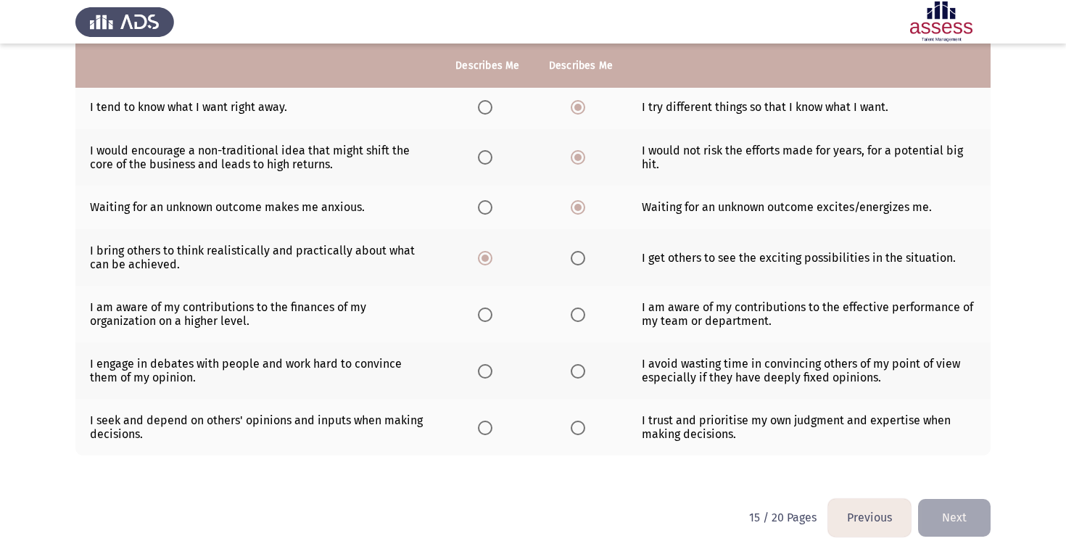
click at [488, 311] on input "Select an option" at bounding box center [485, 314] width 15 height 15
click at [494, 378] on th at bounding box center [487, 370] width 93 height 57
click at [489, 370] on span "Select an option" at bounding box center [485, 371] width 15 height 15
click at [489, 370] on input "Select an option" at bounding box center [485, 371] width 15 height 15
click at [479, 422] on span "Select an option" at bounding box center [485, 428] width 15 height 15
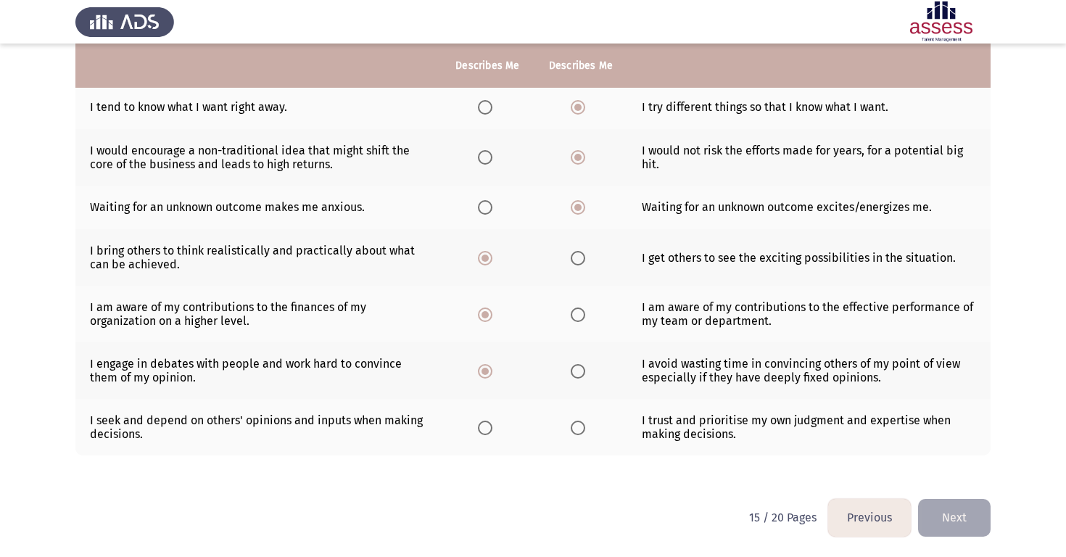
click at [479, 422] on input "Select an option" at bounding box center [485, 428] width 15 height 15
click at [974, 520] on button "Next" at bounding box center [954, 517] width 73 height 37
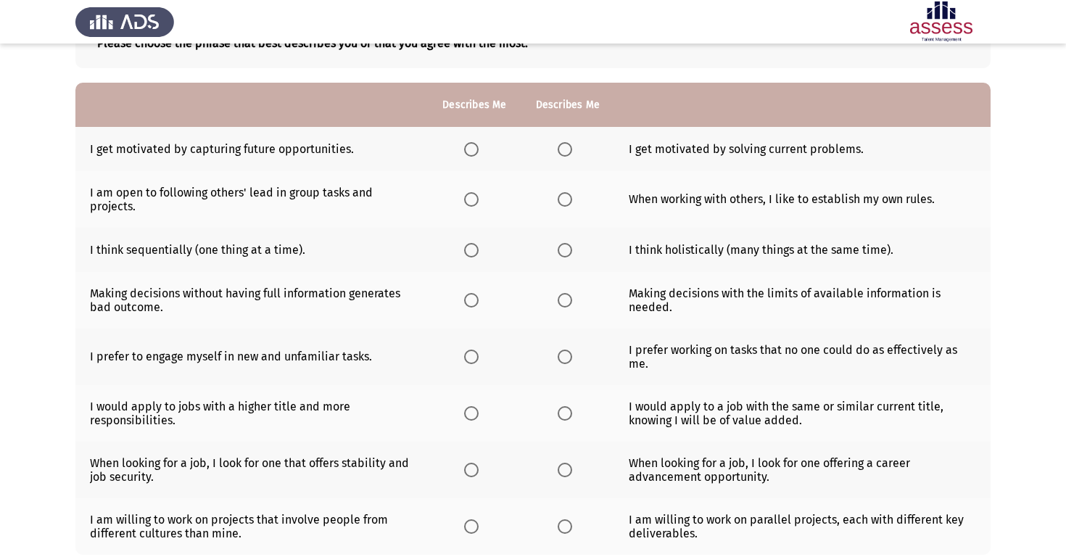
scroll to position [111, 0]
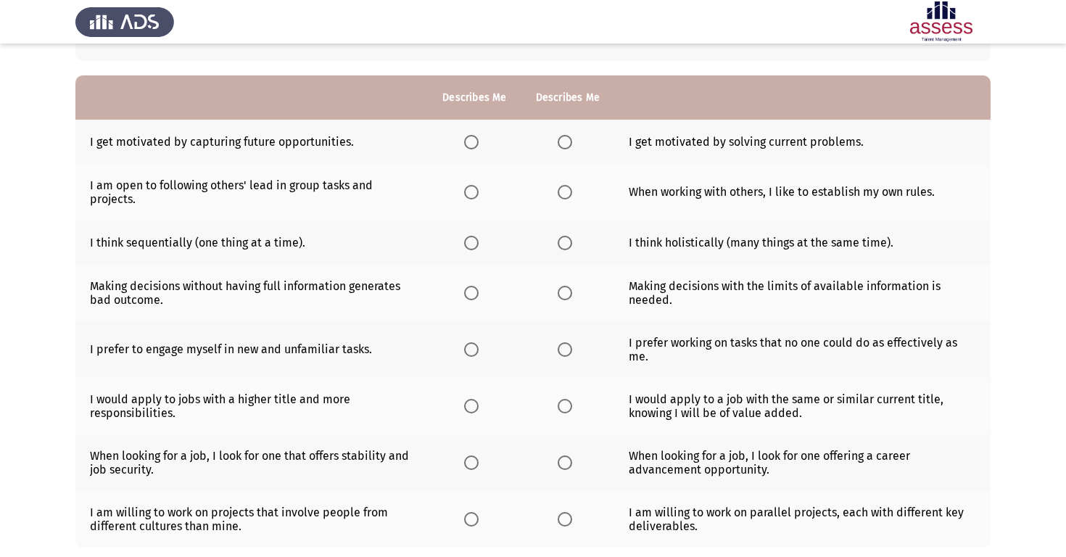
click at [470, 140] on span "Select an option" at bounding box center [471, 142] width 15 height 15
click at [470, 140] on input "Select an option" at bounding box center [471, 142] width 15 height 15
click at [563, 196] on span "Select an option" at bounding box center [565, 192] width 15 height 15
click at [563, 196] on input "Select an option" at bounding box center [565, 192] width 15 height 15
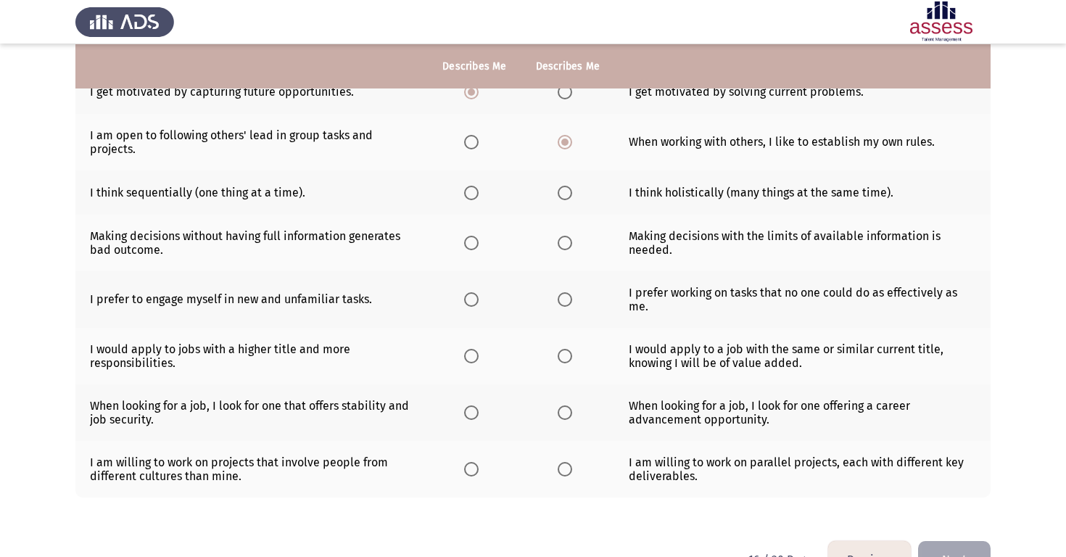
scroll to position [162, 0]
click at [566, 187] on span "Select an option" at bounding box center [565, 192] width 15 height 15
click at [566, 187] on input "Select an option" at bounding box center [565, 192] width 15 height 15
click at [463, 243] on th at bounding box center [474, 242] width 93 height 57
click at [465, 243] on span "Select an option" at bounding box center [471, 242] width 15 height 15
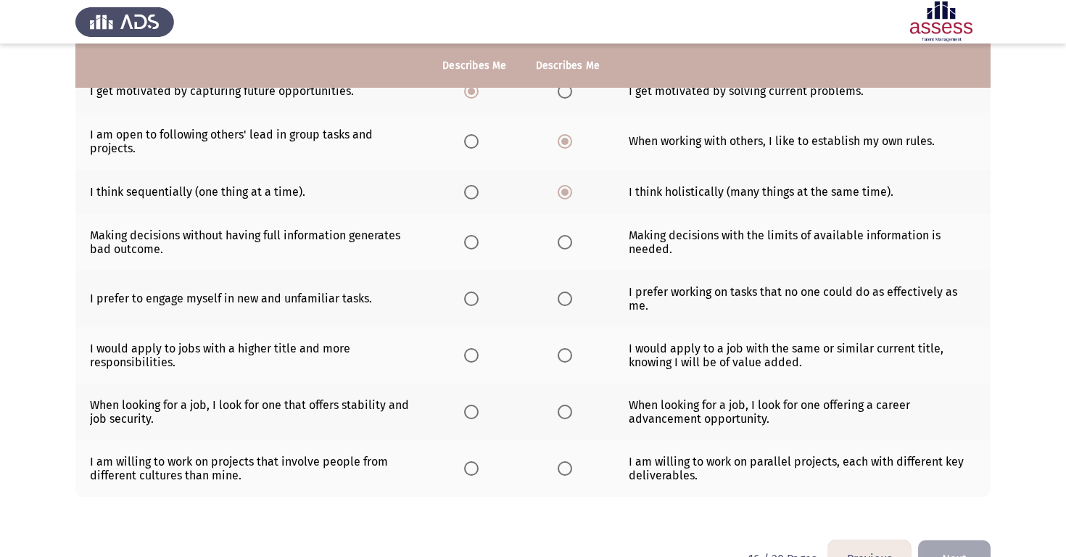
click at [465, 243] on input "Select an option" at bounding box center [471, 242] width 15 height 15
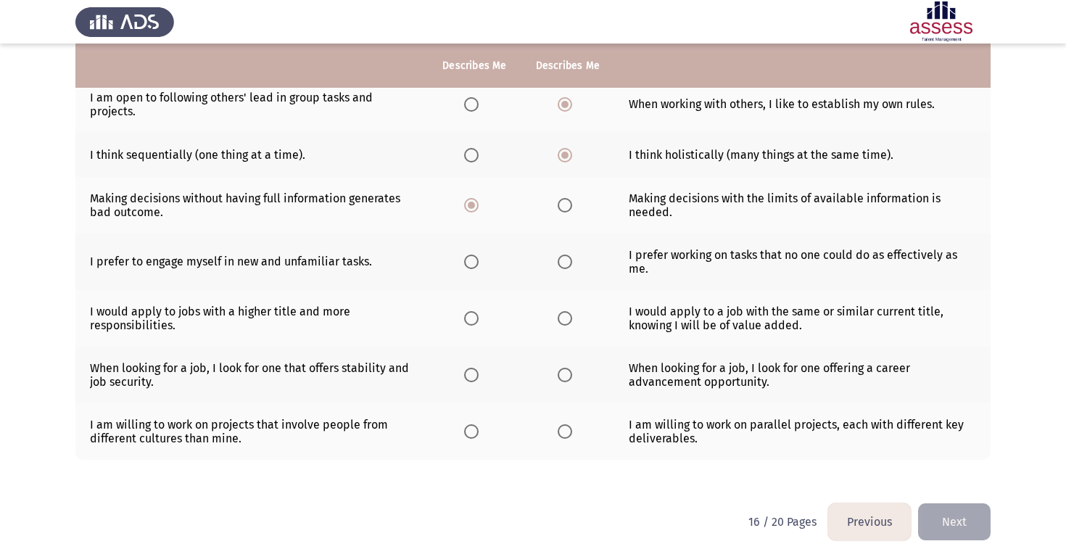
scroll to position [202, 0]
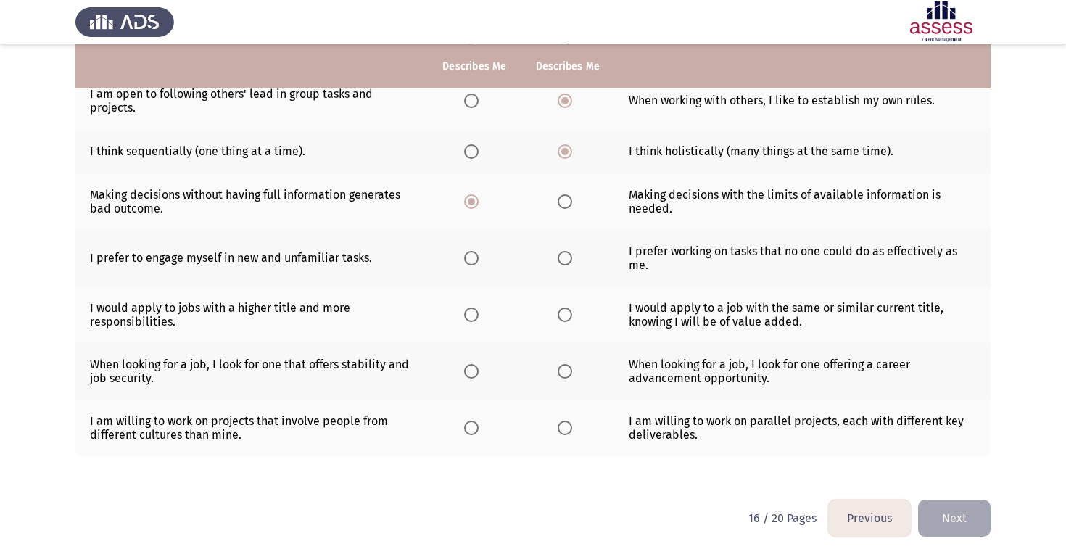
click at [476, 260] on span "Select an option" at bounding box center [471, 258] width 15 height 15
click at [476, 260] on input "Select an option" at bounding box center [471, 258] width 15 height 15
click at [473, 319] on span "Select an option" at bounding box center [471, 314] width 15 height 15
click at [473, 319] on input "Select an option" at bounding box center [471, 314] width 15 height 15
click at [564, 376] on span "Select an option" at bounding box center [565, 371] width 15 height 15
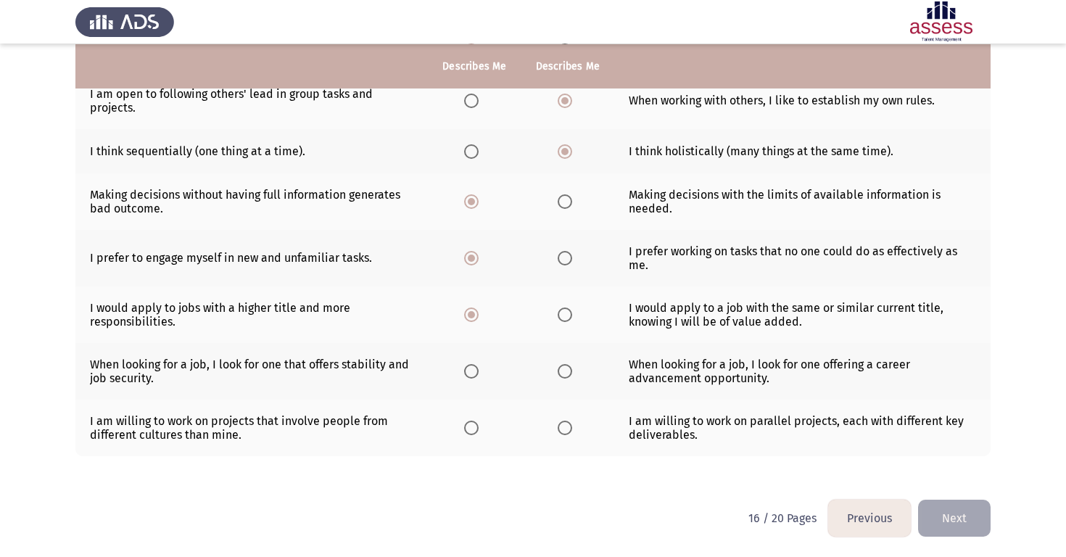
click at [564, 376] on input "Select an option" at bounding box center [565, 371] width 15 height 15
click at [479, 429] on span "Select an option" at bounding box center [471, 428] width 15 height 15
click at [479, 429] on input "Select an option" at bounding box center [471, 428] width 15 height 15
click at [943, 522] on button "Next" at bounding box center [954, 518] width 73 height 37
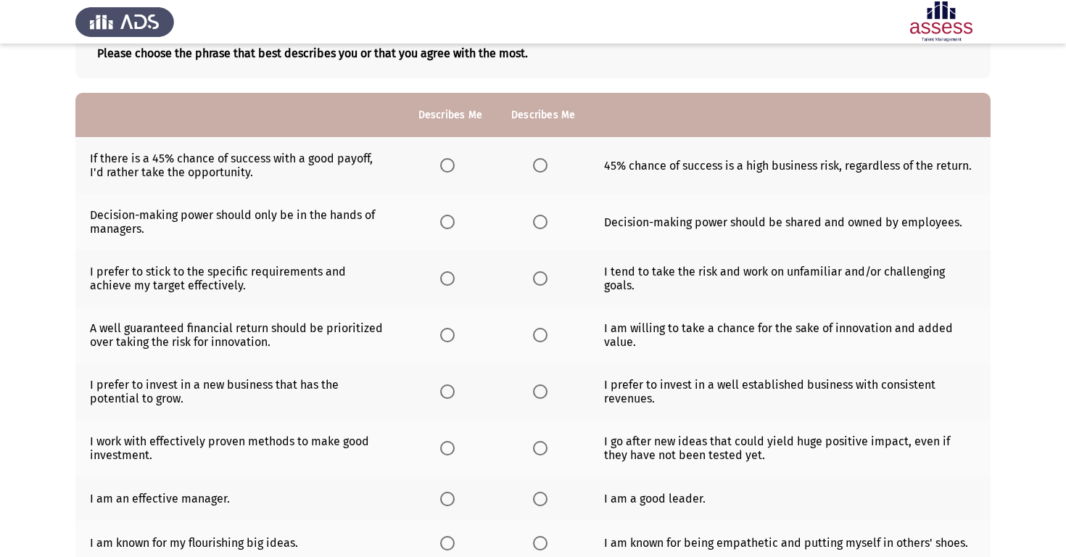
scroll to position [92, 0]
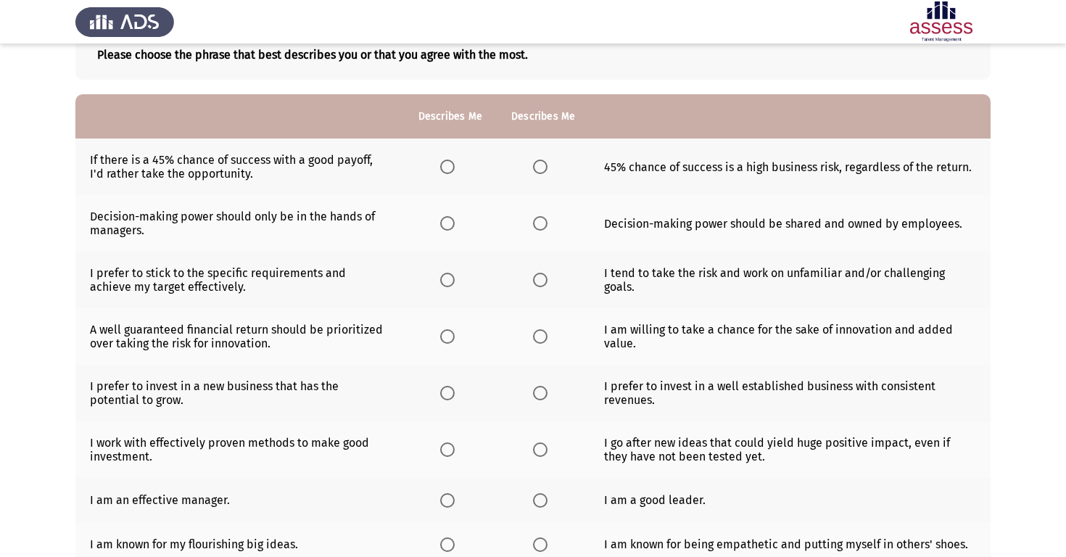
click at [450, 173] on span "Select an option" at bounding box center [447, 167] width 15 height 15
click at [450, 173] on input "Select an option" at bounding box center [447, 167] width 15 height 15
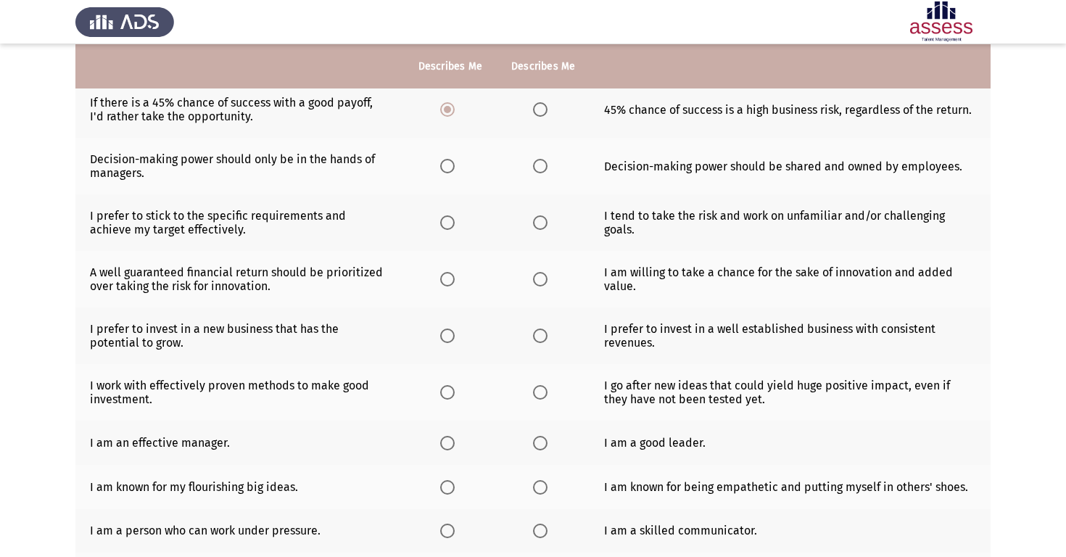
scroll to position [152, 0]
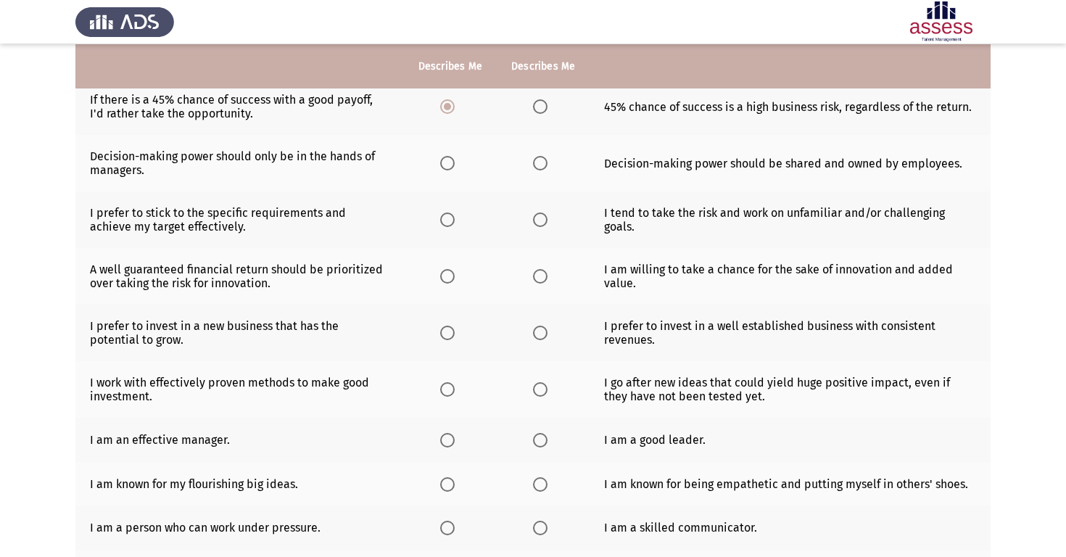
click at [449, 165] on span "Select an option" at bounding box center [447, 163] width 15 height 15
click at [449, 165] on input "Select an option" at bounding box center [447, 163] width 15 height 15
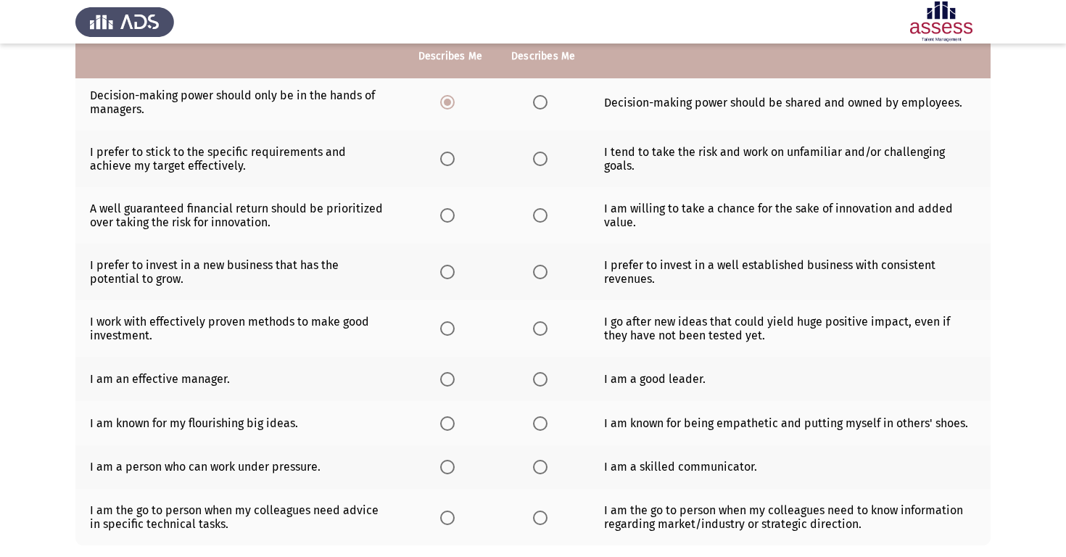
scroll to position [215, 0]
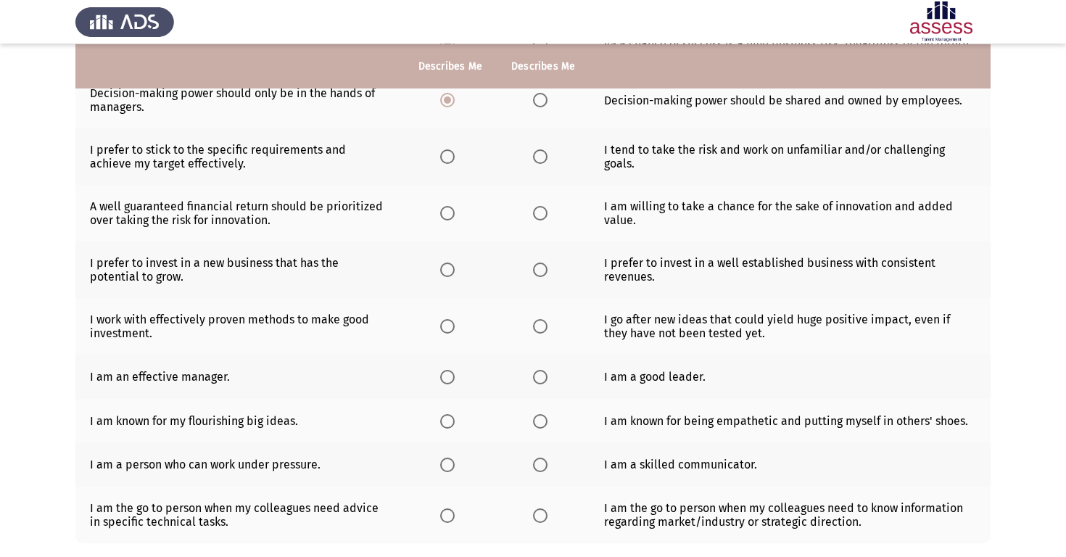
click at [536, 158] on span "Select an option" at bounding box center [540, 156] width 15 height 15
click at [536, 158] on input "Select an option" at bounding box center [540, 156] width 15 height 15
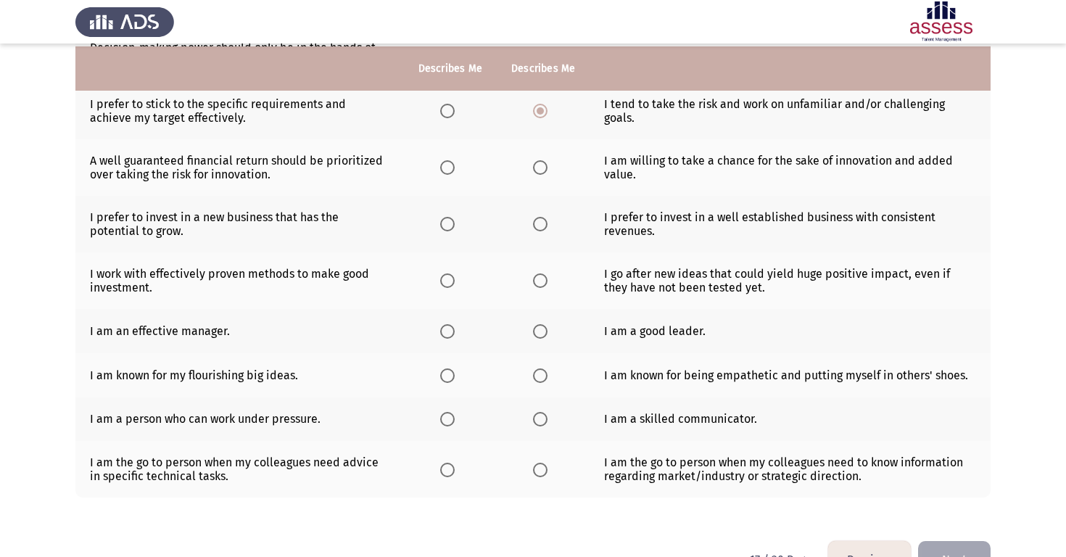
scroll to position [263, 0]
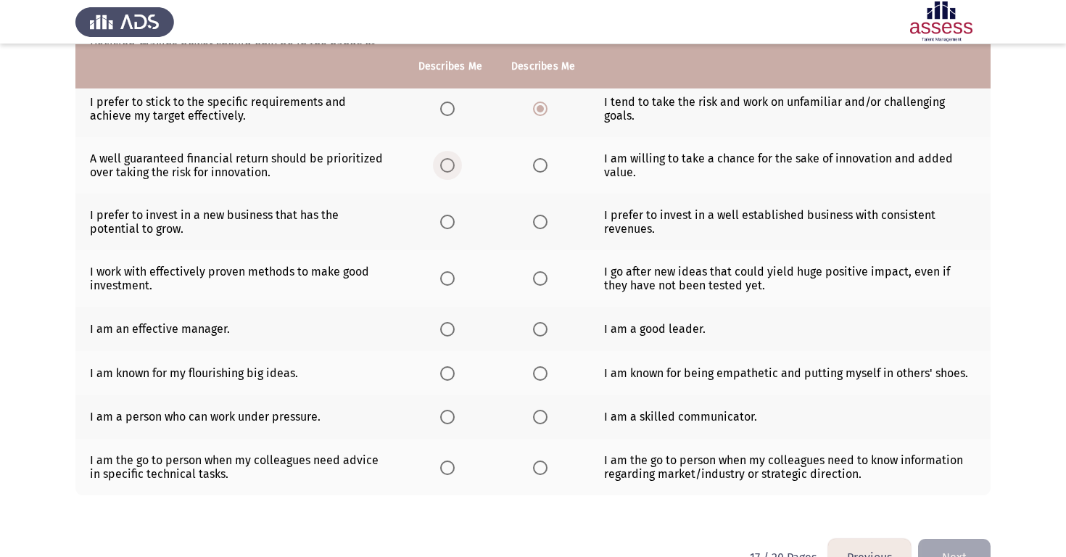
click at [449, 170] on span "Select an option" at bounding box center [447, 165] width 15 height 15
click at [449, 170] on input "Select an option" at bounding box center [447, 165] width 15 height 15
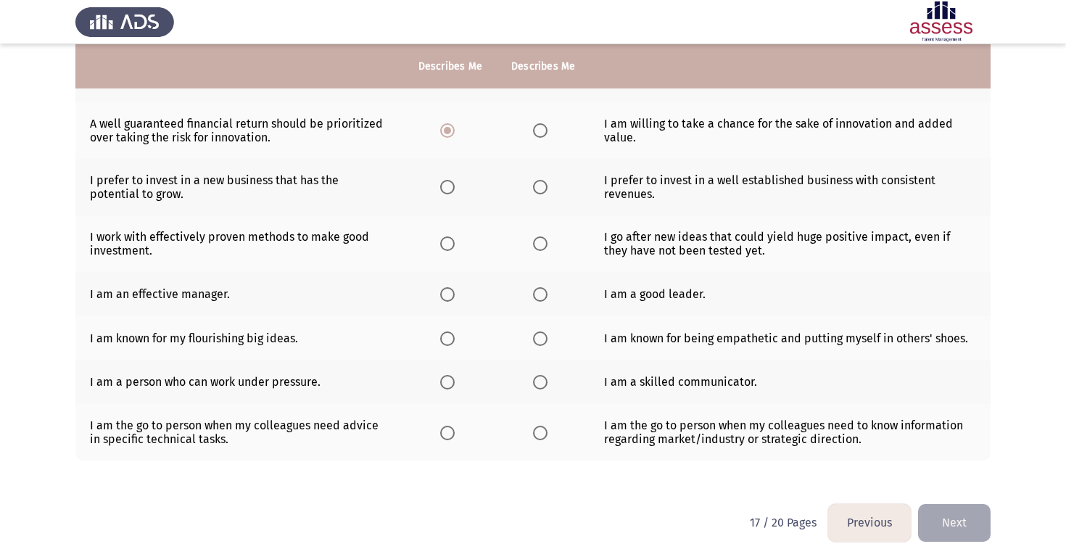
scroll to position [303, 0]
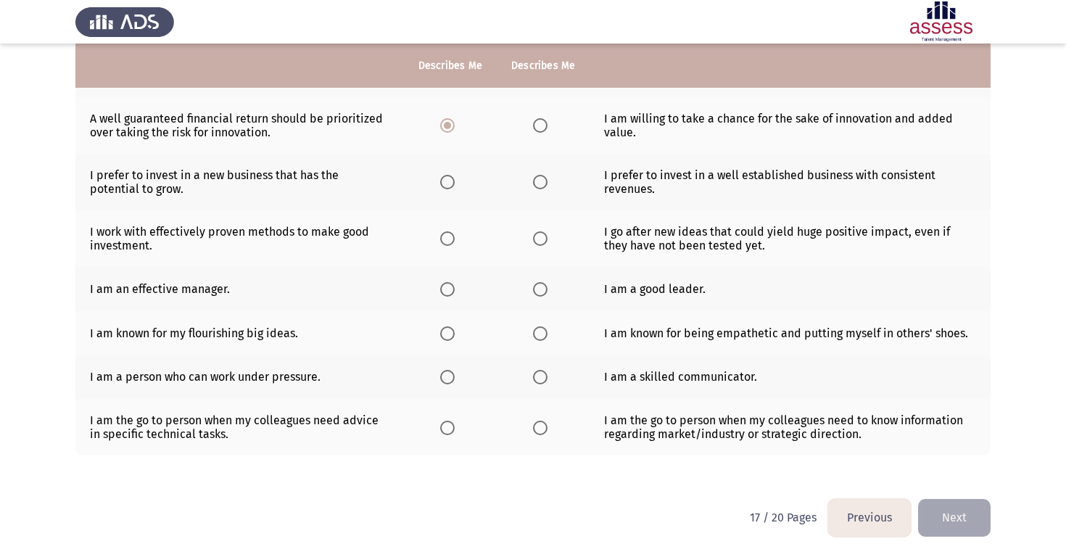
click at [455, 183] on label "Select an option" at bounding box center [450, 182] width 20 height 15
click at [455, 183] on input "Select an option" at bounding box center [447, 182] width 15 height 15
click at [534, 239] on span "Select an option" at bounding box center [540, 238] width 15 height 15
click at [534, 239] on input "Select an option" at bounding box center [540, 238] width 15 height 15
click at [534, 289] on span "Select an option" at bounding box center [540, 289] width 15 height 15
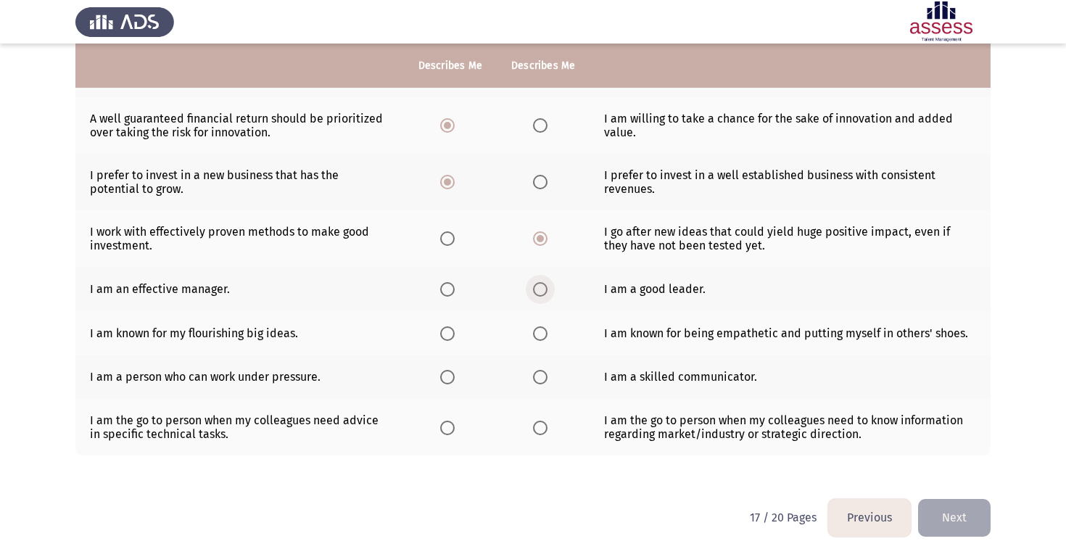
click at [534, 289] on input "Select an option" at bounding box center [540, 289] width 15 height 15
click at [456, 327] on label "Select an option" at bounding box center [450, 333] width 20 height 15
click at [455, 327] on input "Select an option" at bounding box center [447, 333] width 15 height 15
click at [471, 383] on th at bounding box center [450, 377] width 93 height 44
click at [459, 377] on label "Select an option" at bounding box center [450, 377] width 20 height 15
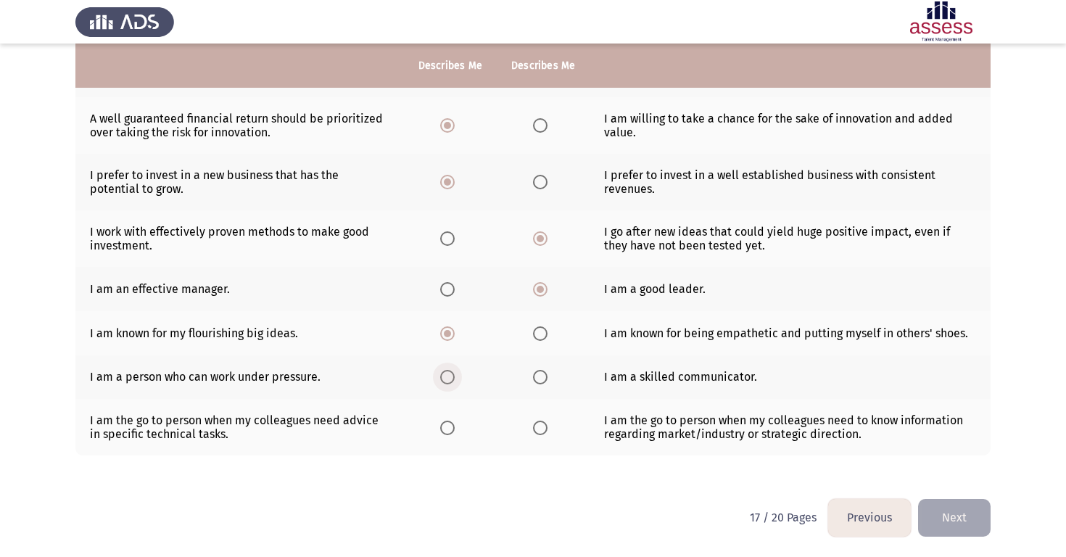
click at [455, 377] on input "Select an option" at bounding box center [447, 377] width 15 height 15
click at [537, 381] on span "Select an option" at bounding box center [540, 377] width 15 height 15
click at [537, 381] on input "Select an option" at bounding box center [540, 377] width 15 height 15
click at [544, 429] on span "Select an option" at bounding box center [540, 428] width 15 height 15
click at [544, 429] on input "Select an option" at bounding box center [540, 428] width 15 height 15
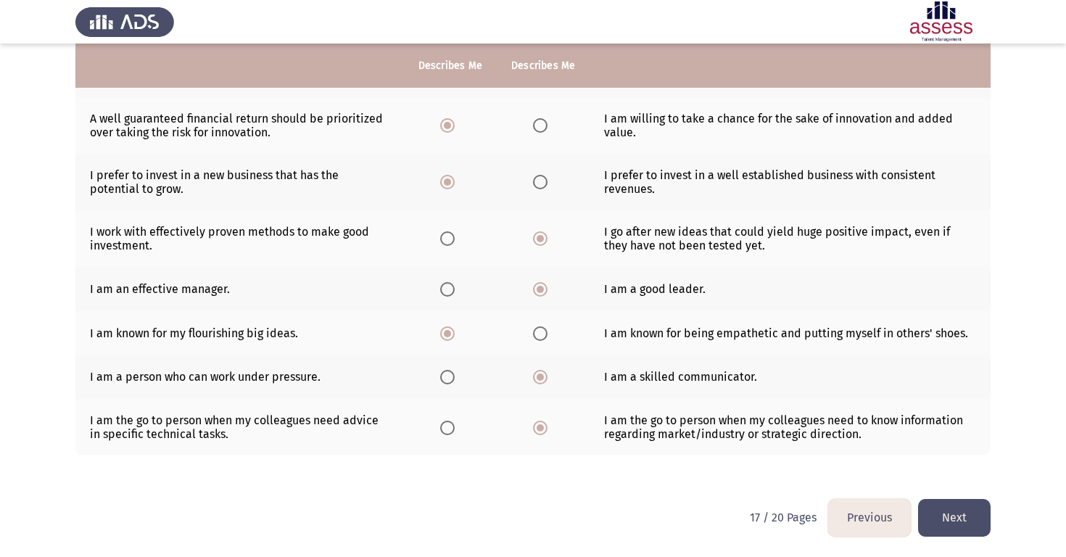
click at [948, 522] on button "Next" at bounding box center [954, 517] width 73 height 37
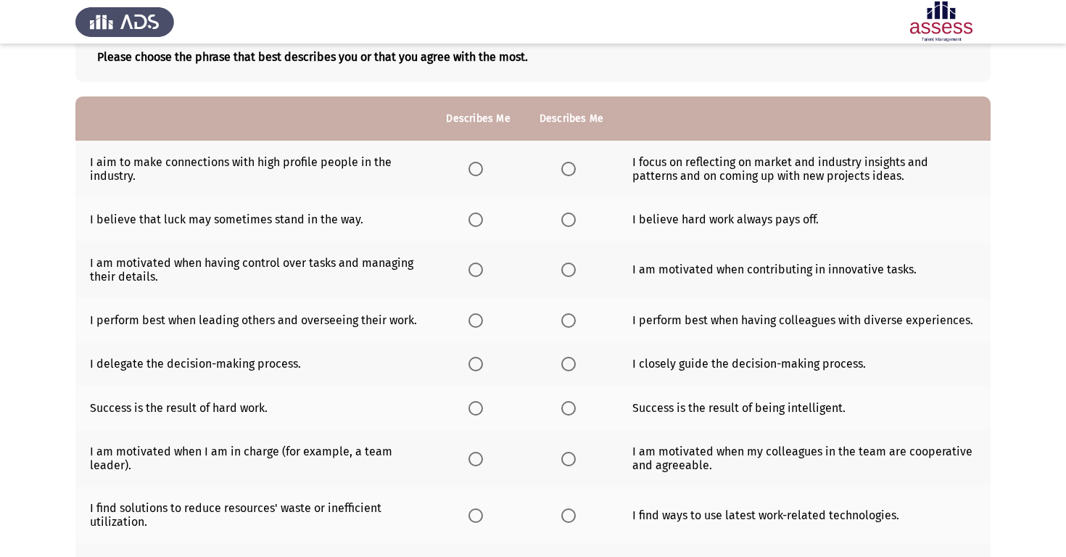
scroll to position [91, 0]
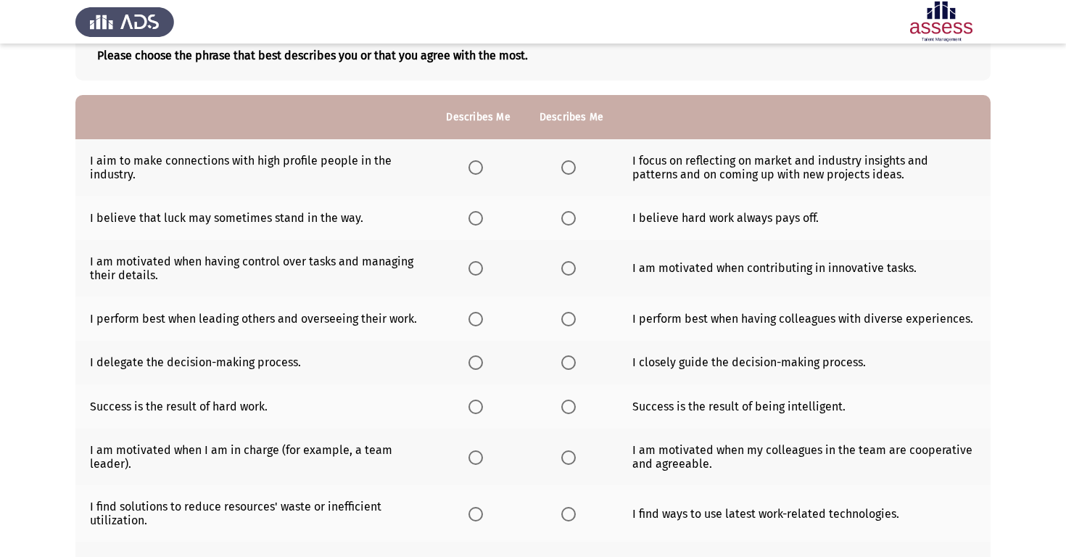
click at [568, 171] on span "Select an option" at bounding box center [568, 167] width 15 height 15
click at [568, 171] on input "Select an option" at bounding box center [568, 167] width 15 height 15
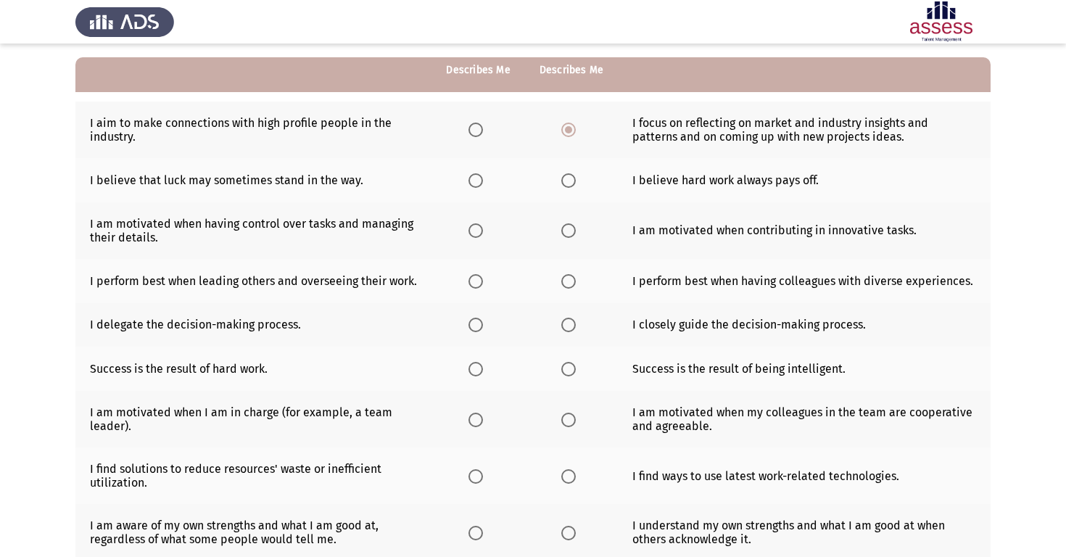
scroll to position [133, 0]
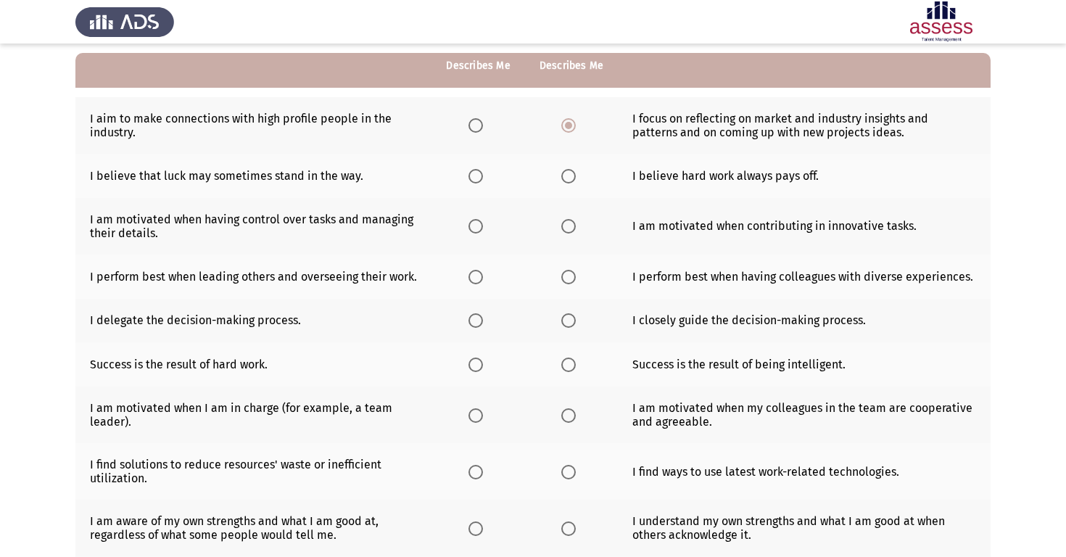
click at [485, 167] on th at bounding box center [477, 176] width 93 height 44
click at [484, 174] on label "Select an option" at bounding box center [478, 176] width 20 height 15
click at [483, 174] on input "Select an option" at bounding box center [475, 176] width 15 height 15
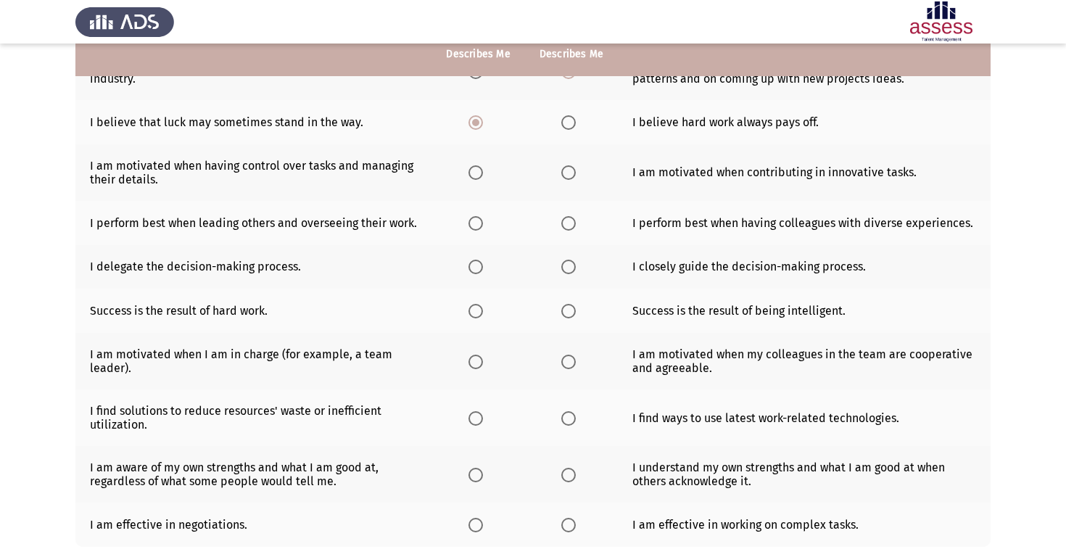
scroll to position [192, 0]
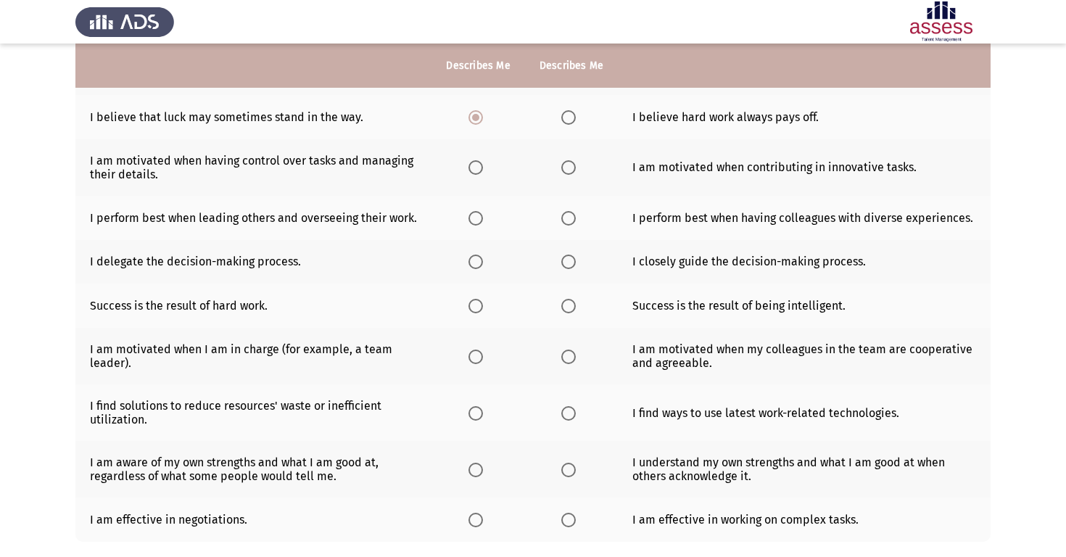
click at [476, 174] on span "Select an option" at bounding box center [475, 167] width 15 height 15
click at [476, 174] on input "Select an option" at bounding box center [475, 167] width 15 height 15
click at [474, 218] on span "Select an option" at bounding box center [475, 218] width 15 height 15
click at [474, 218] on input "Select an option" at bounding box center [475, 218] width 15 height 15
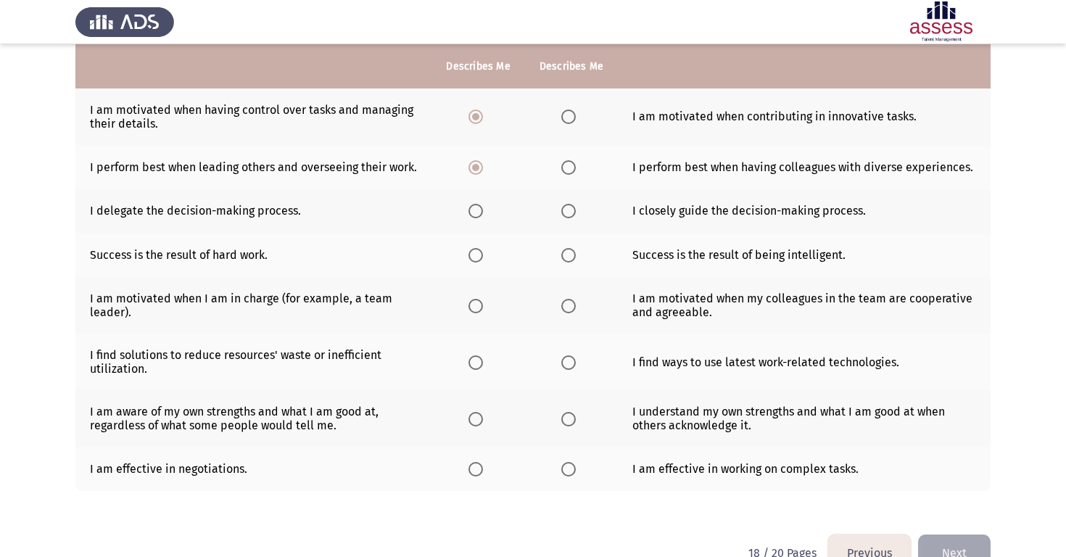
scroll to position [241, 0]
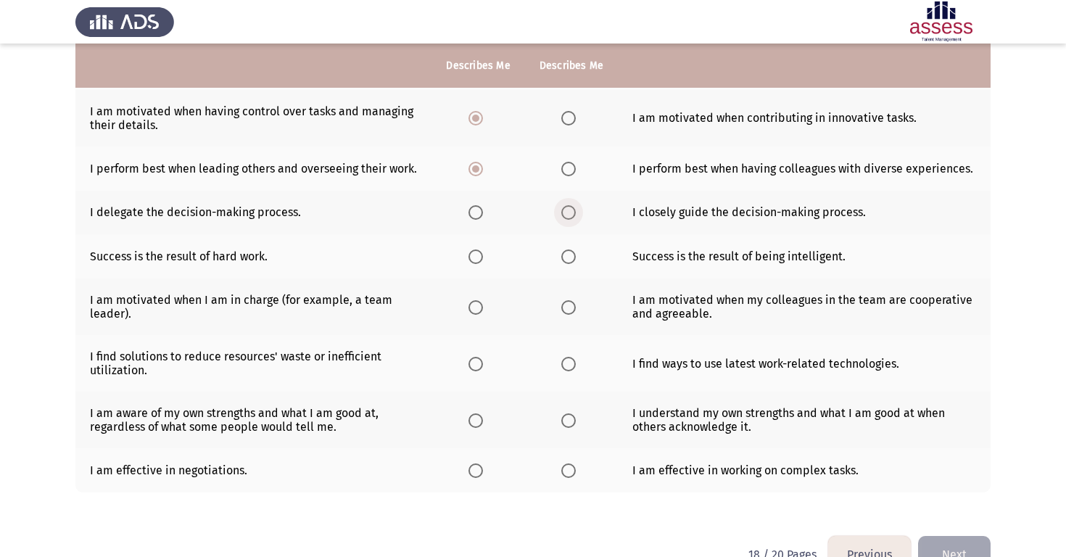
click at [561, 210] on span "Select an option" at bounding box center [568, 212] width 15 height 15
click at [561, 210] on input "Select an option" at bounding box center [568, 212] width 15 height 15
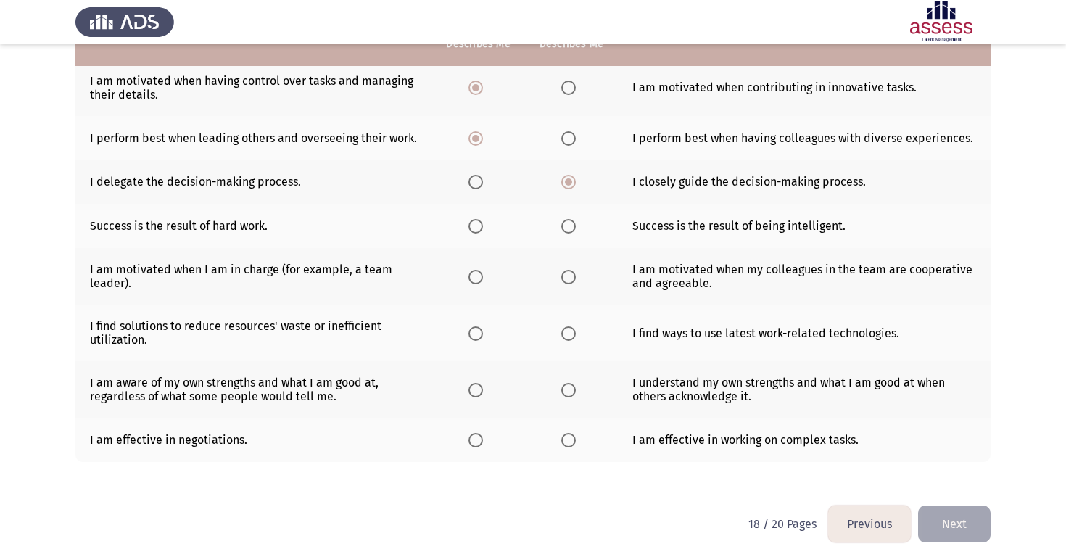
scroll to position [278, 0]
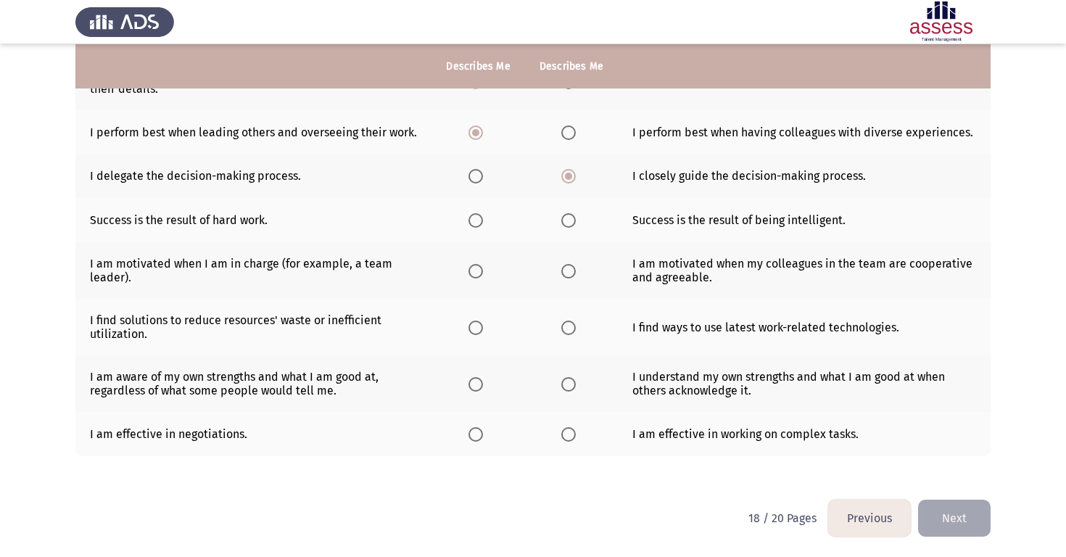
click at [558, 219] on th at bounding box center [571, 220] width 93 height 44
click at [563, 219] on span "Select an option" at bounding box center [568, 220] width 15 height 15
click at [563, 219] on input "Select an option" at bounding box center [568, 220] width 15 height 15
click at [494, 265] on th at bounding box center [477, 270] width 93 height 57
click at [479, 266] on span "Select an option" at bounding box center [475, 271] width 15 height 15
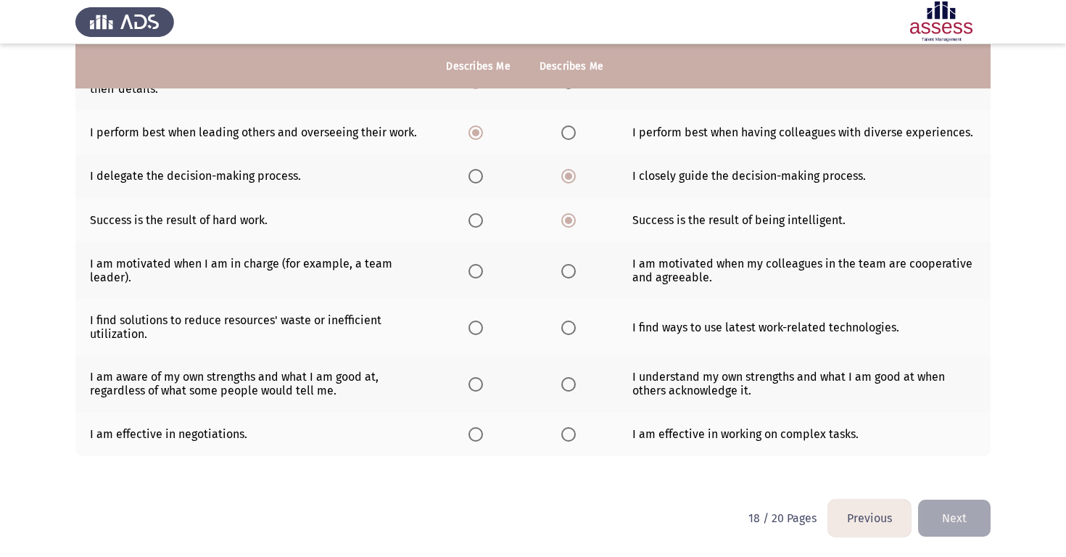
click at [479, 266] on input "Select an option" at bounding box center [475, 271] width 15 height 15
click at [470, 324] on span "Select an option" at bounding box center [475, 327] width 15 height 15
click at [470, 324] on input "Select an option" at bounding box center [475, 327] width 15 height 15
click at [507, 391] on th at bounding box center [477, 383] width 93 height 57
click at [479, 378] on span "Select an option" at bounding box center [475, 384] width 15 height 15
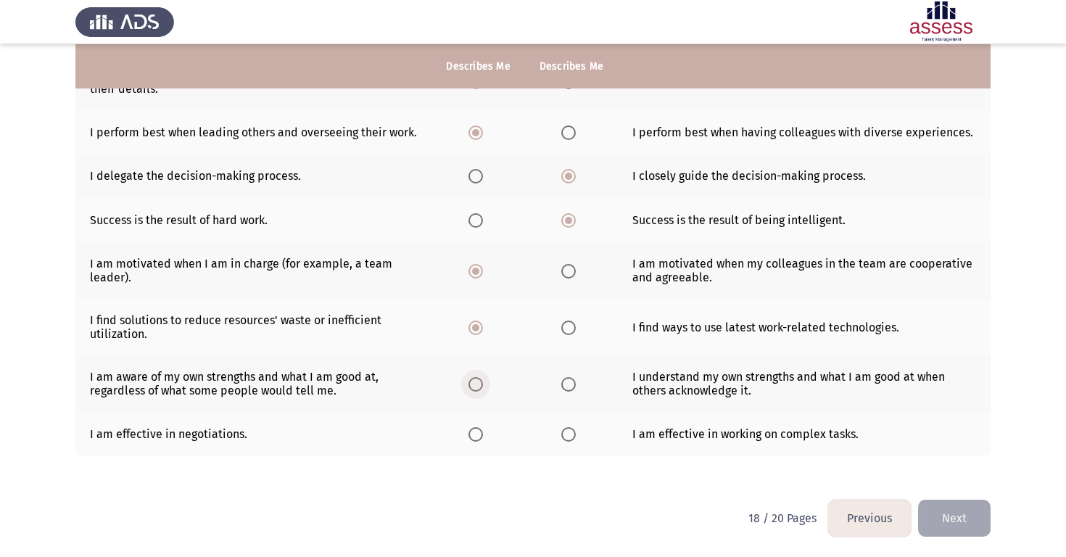
click at [479, 378] on input "Select an option" at bounding box center [475, 384] width 15 height 15
click at [563, 439] on span "Select an option" at bounding box center [568, 434] width 15 height 15
click at [563, 439] on input "Select an option" at bounding box center [568, 434] width 15 height 15
click at [958, 516] on button "Next" at bounding box center [954, 518] width 73 height 37
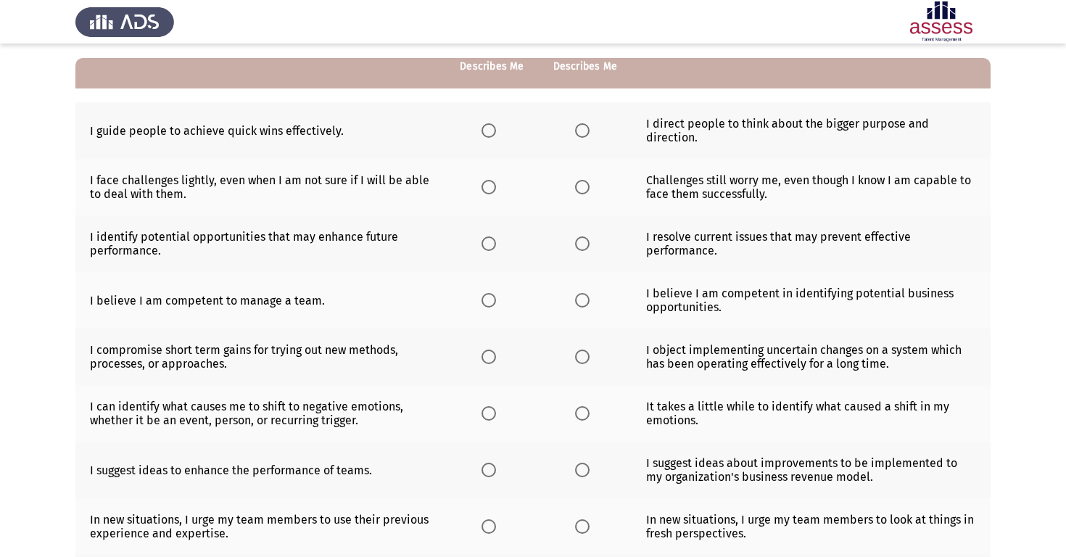
scroll to position [130, 0]
click at [576, 131] on span "Select an option" at bounding box center [582, 129] width 15 height 15
click at [576, 131] on input "Select an option" at bounding box center [582, 129] width 15 height 15
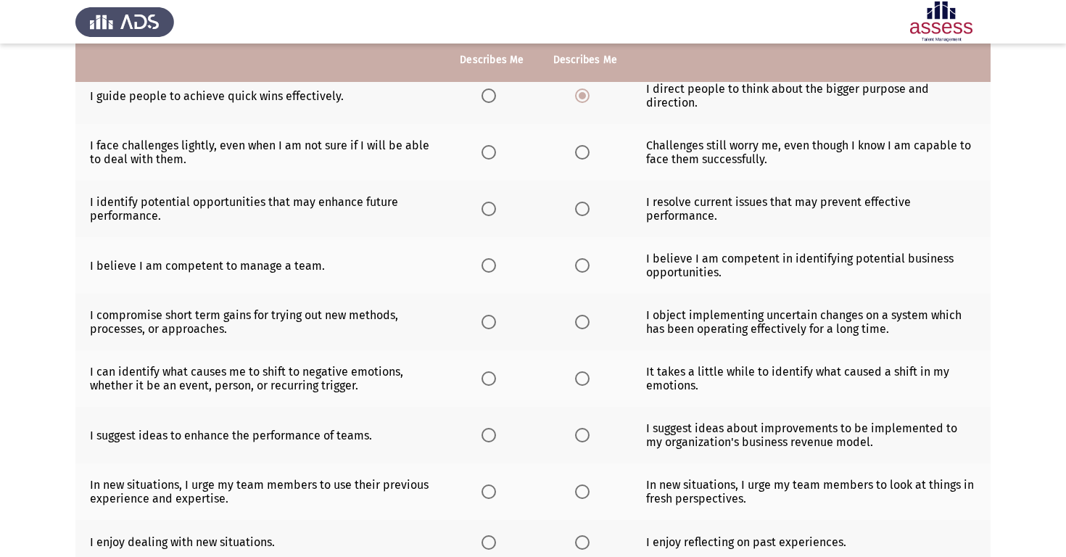
scroll to position [164, 0]
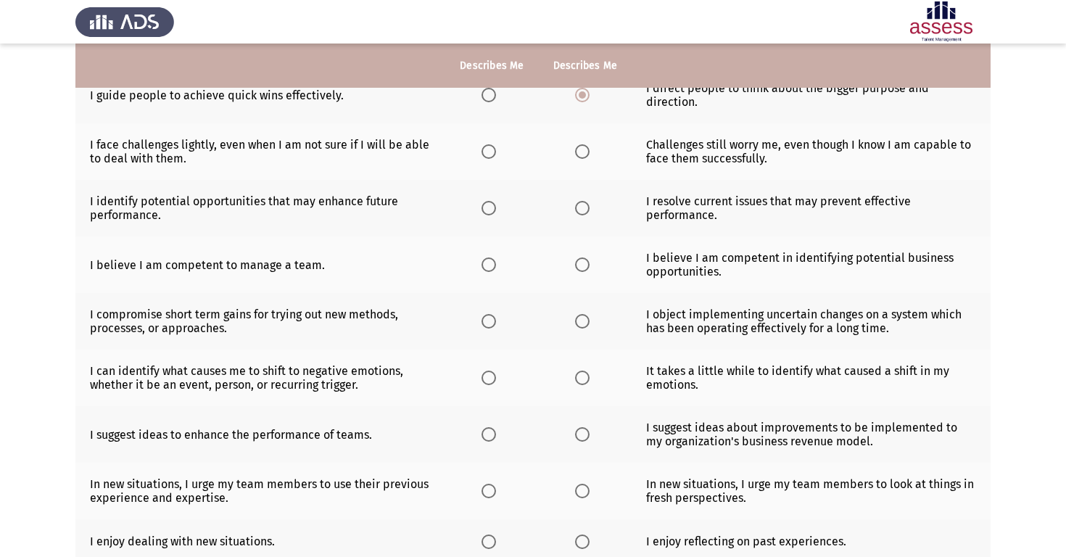
click at [513, 152] on th at bounding box center [491, 151] width 93 height 57
click at [492, 150] on span "Select an option" at bounding box center [488, 151] width 15 height 15
click at [492, 150] on input "Select an option" at bounding box center [488, 151] width 15 height 15
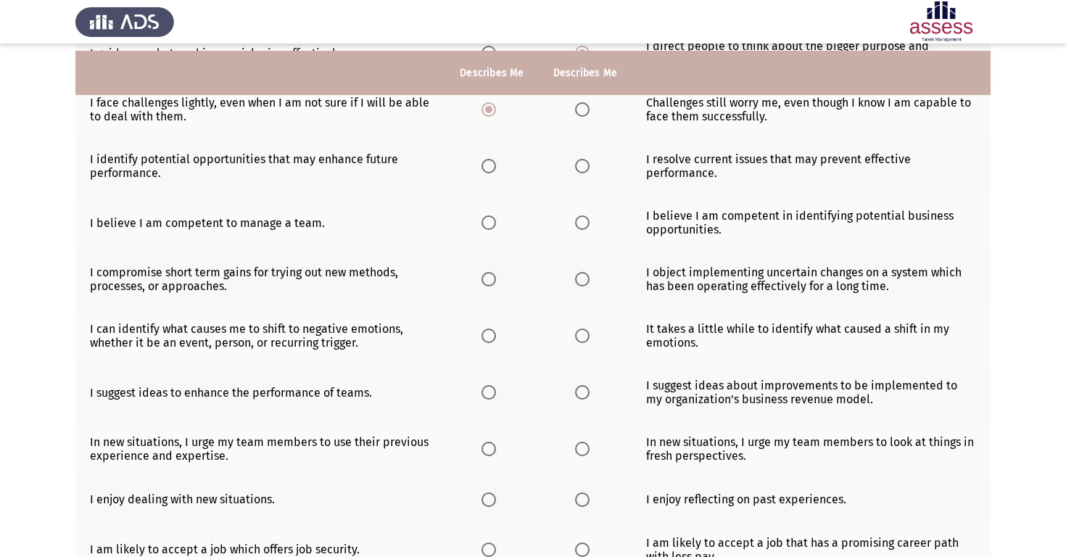
scroll to position [215, 0]
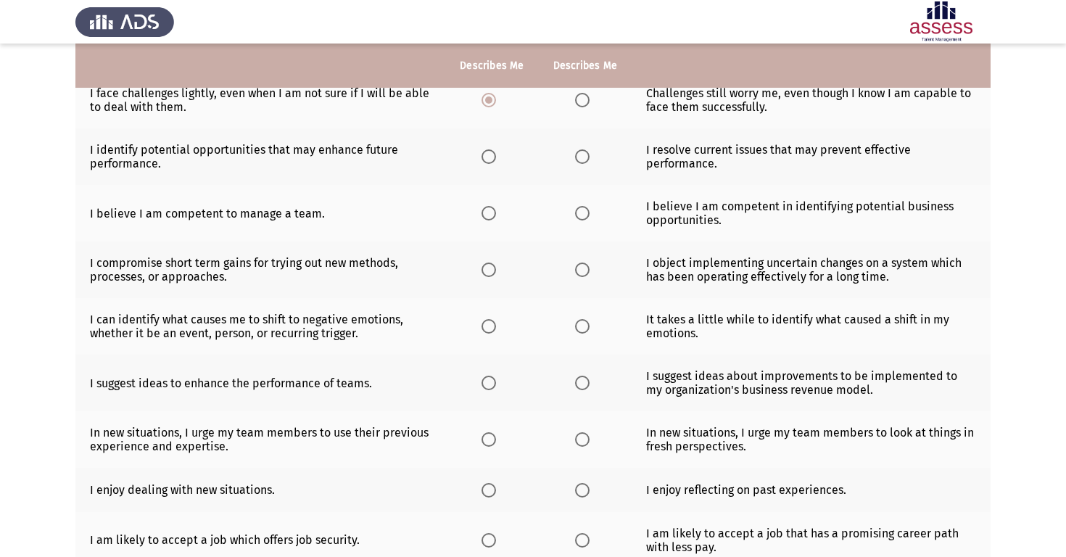
click at [579, 217] on span "Select an option" at bounding box center [582, 213] width 15 height 15
click at [579, 217] on input "Select an option" at bounding box center [582, 213] width 15 height 15
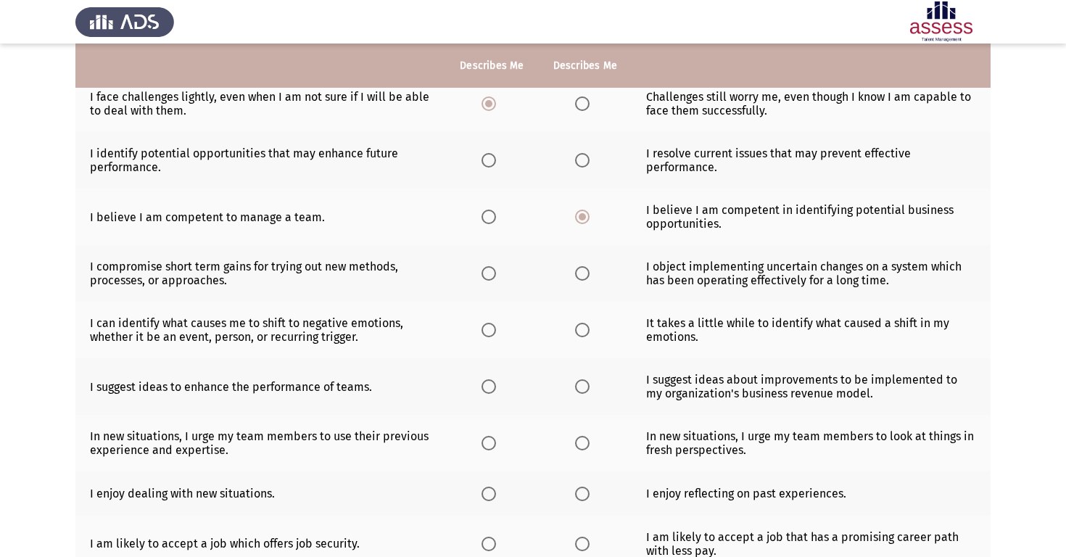
scroll to position [210, 0]
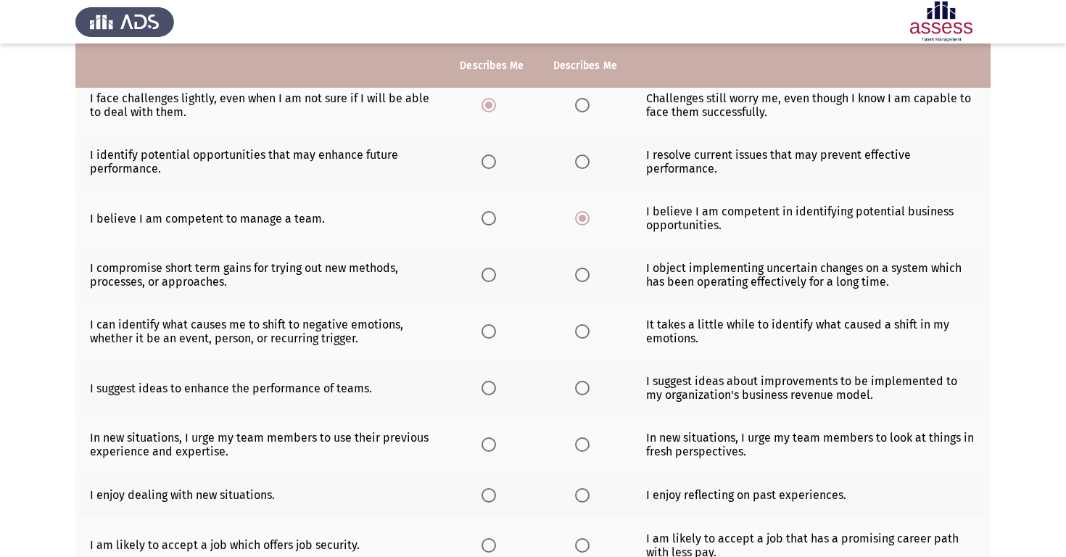
click at [509, 163] on th at bounding box center [491, 161] width 93 height 57
click at [494, 161] on span "Select an option" at bounding box center [488, 161] width 15 height 15
click at [494, 161] on input "Select an option" at bounding box center [488, 161] width 15 height 15
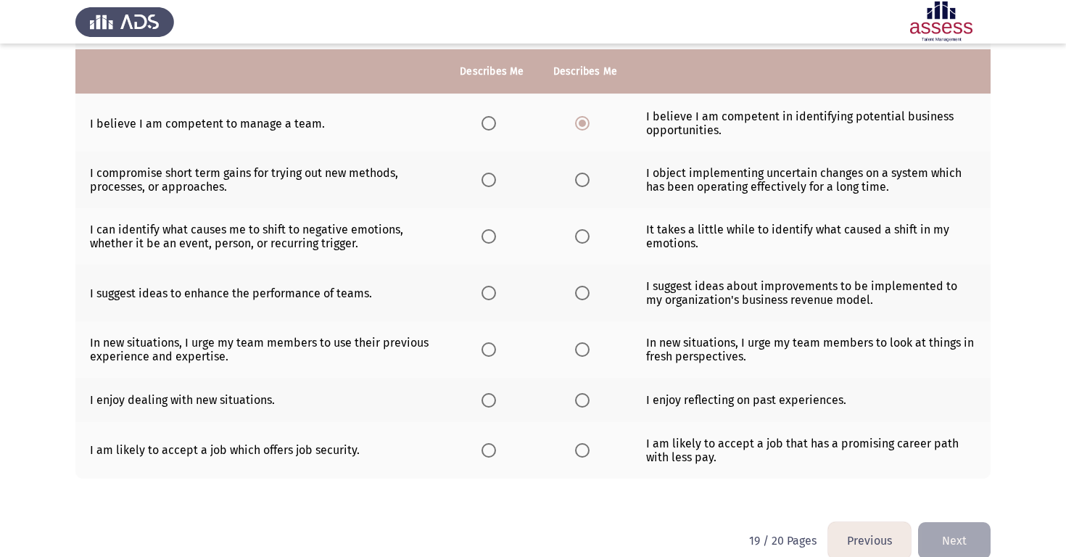
scroll to position [312, 0]
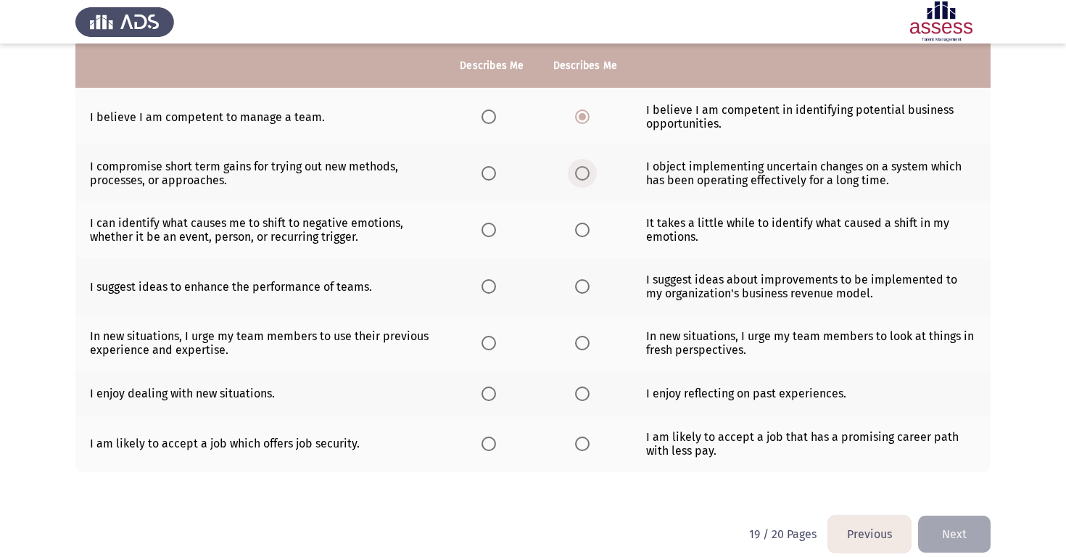
click at [576, 175] on span "Select an option" at bounding box center [582, 173] width 15 height 15
click at [576, 175] on input "Select an option" at bounding box center [582, 173] width 15 height 15
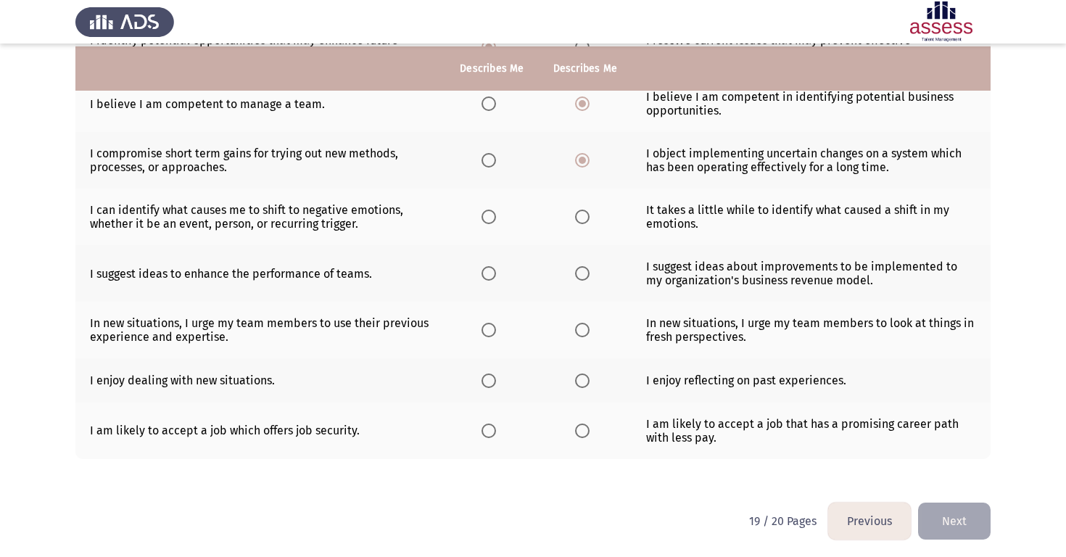
scroll to position [328, 0]
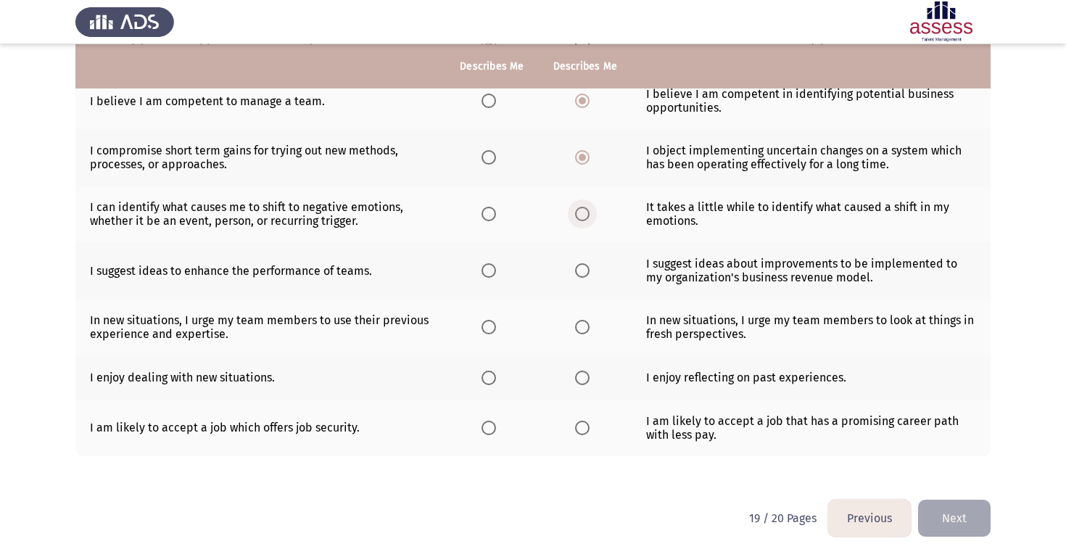
click at [578, 219] on span "Select an option" at bounding box center [582, 214] width 15 height 15
click at [578, 219] on input "Select an option" at bounding box center [582, 214] width 15 height 15
click at [493, 272] on span "Select an option" at bounding box center [488, 270] width 15 height 15
click at [493, 272] on input "Select an option" at bounding box center [488, 270] width 15 height 15
click at [584, 328] on span "Select an option" at bounding box center [582, 327] width 15 height 15
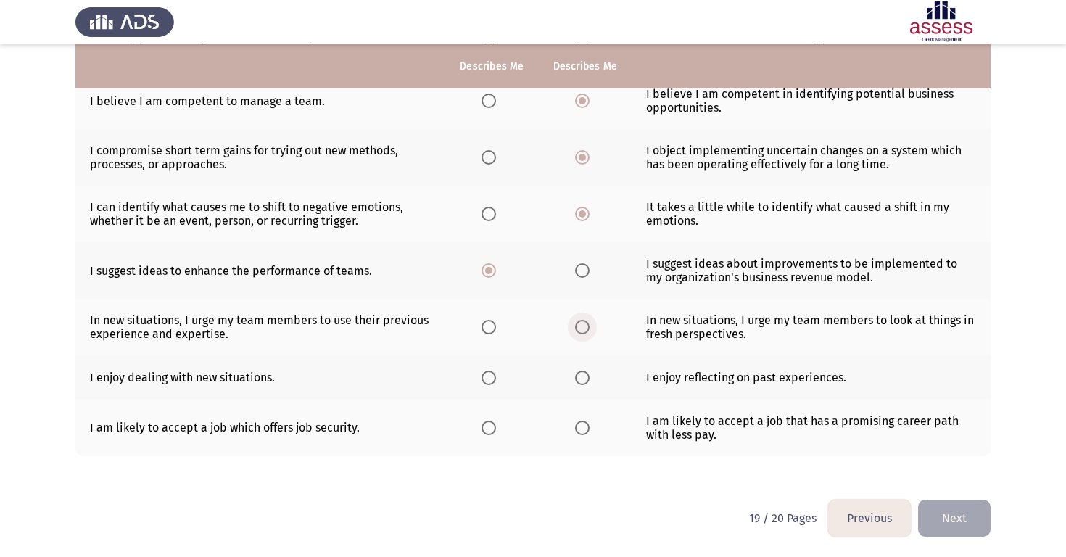
click at [584, 328] on input "Select an option" at bounding box center [582, 327] width 15 height 15
click at [587, 377] on span "Select an option" at bounding box center [582, 378] width 15 height 15
click at [587, 377] on input "Select an option" at bounding box center [582, 378] width 15 height 15
click at [584, 430] on span "Select an option" at bounding box center [582, 428] width 15 height 15
click at [584, 430] on input "Select an option" at bounding box center [582, 428] width 15 height 15
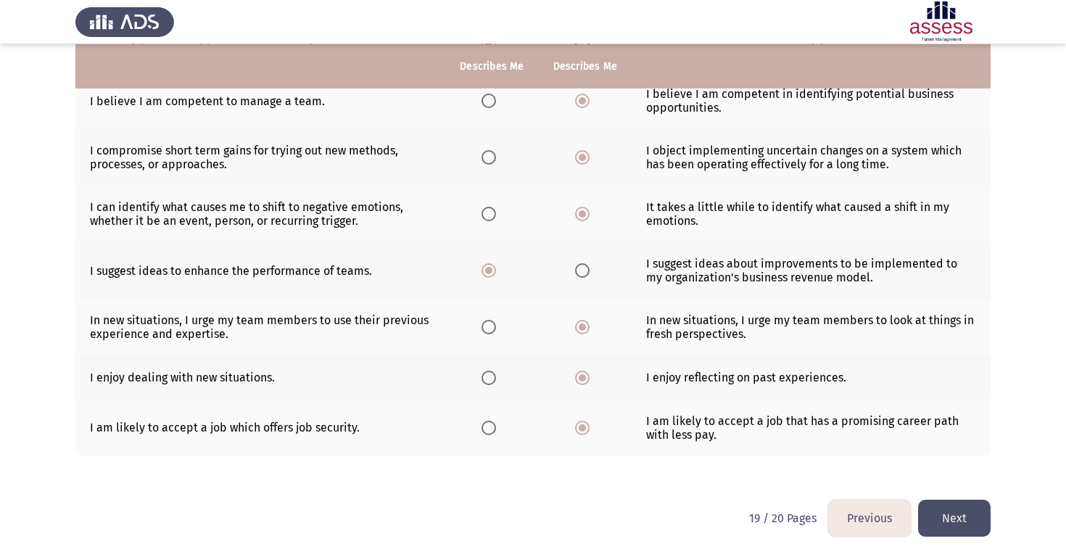
click at [943, 522] on button "Next" at bounding box center [954, 518] width 73 height 37
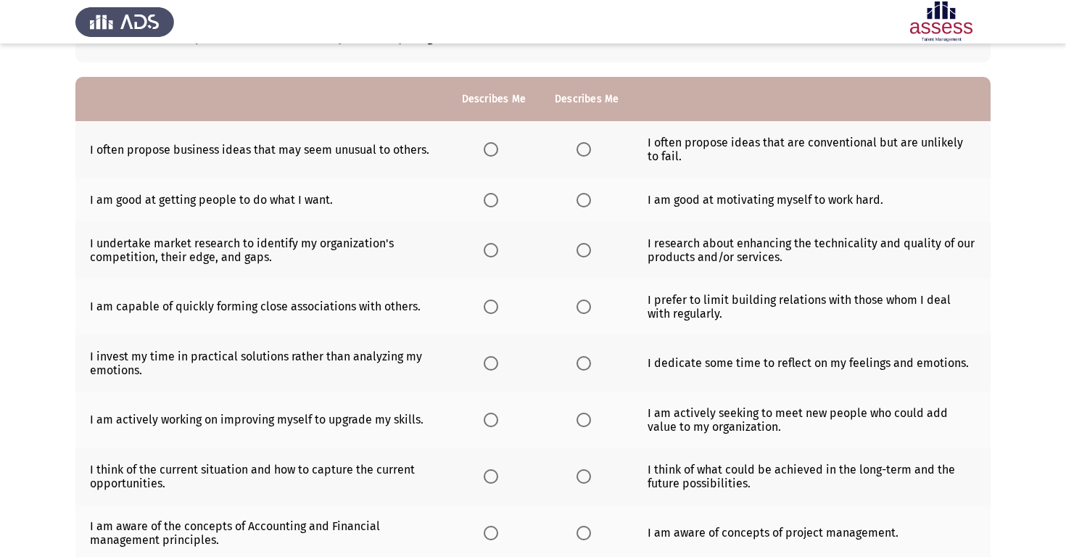
scroll to position [111, 0]
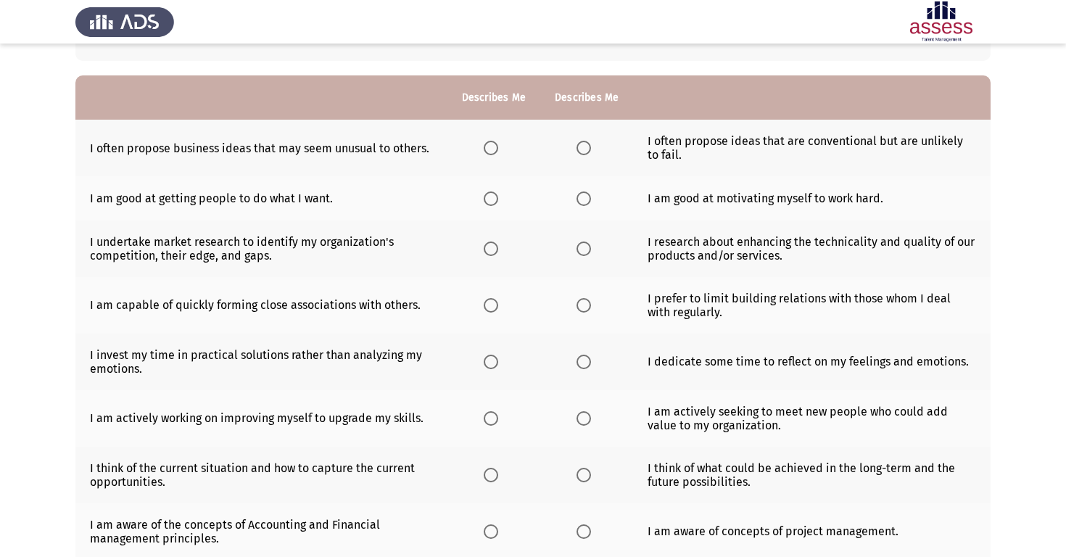
click at [492, 151] on span "Select an option" at bounding box center [491, 148] width 15 height 15
click at [492, 151] on input "Select an option" at bounding box center [491, 148] width 15 height 15
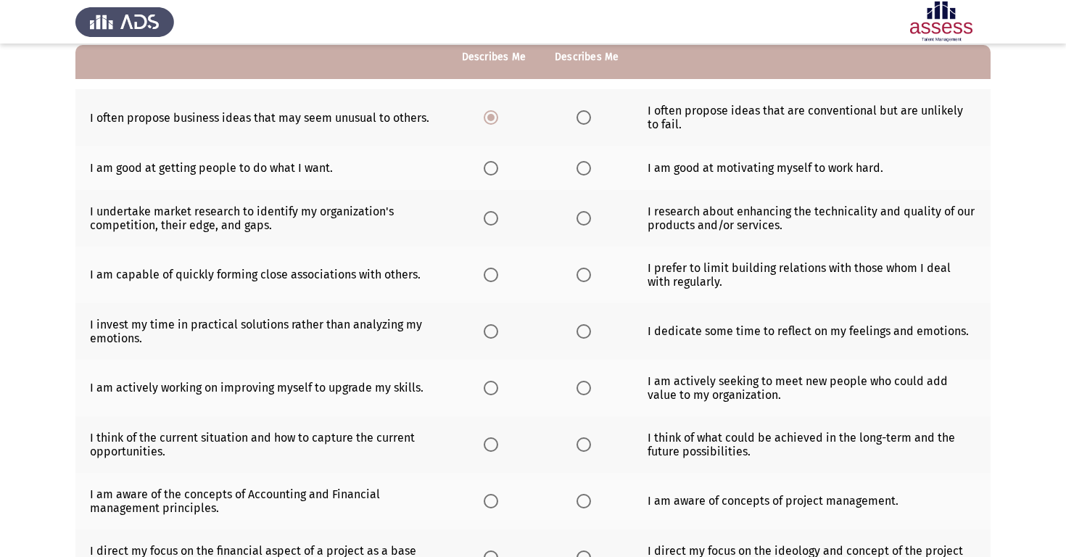
scroll to position [147, 0]
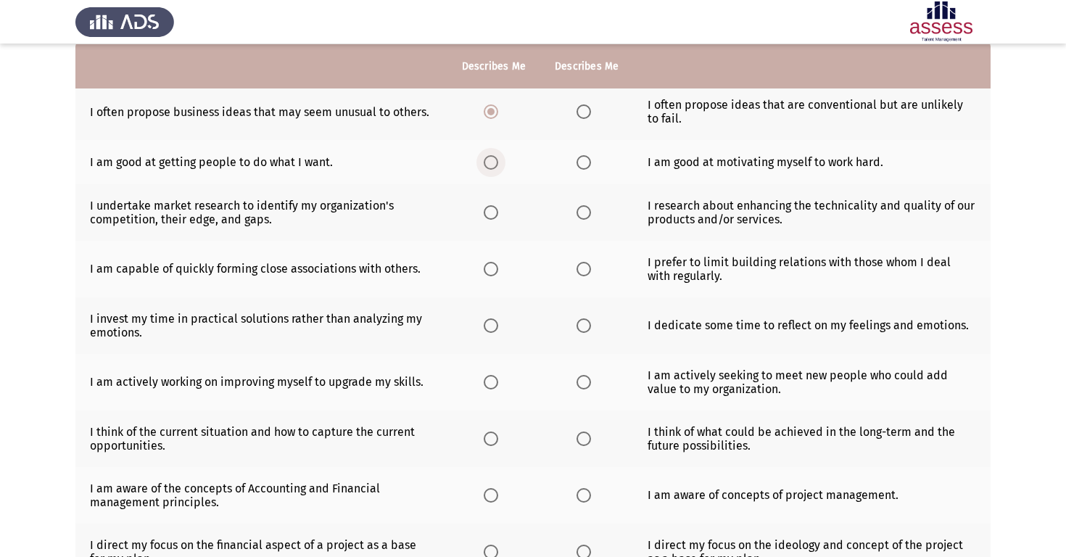
click at [492, 166] on span "Select an option" at bounding box center [491, 162] width 15 height 15
click at [492, 166] on input "Select an option" at bounding box center [491, 162] width 15 height 15
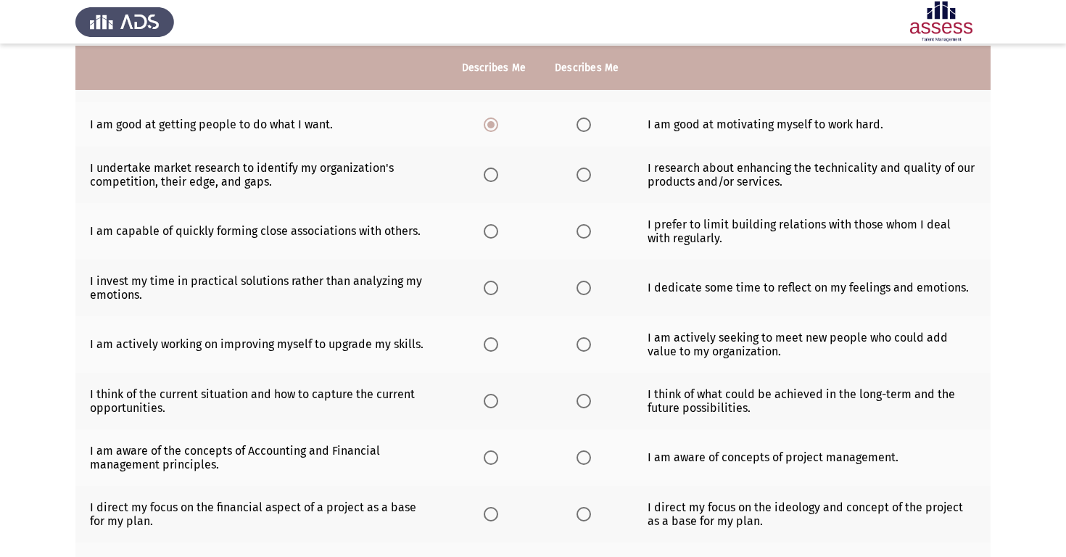
scroll to position [186, 0]
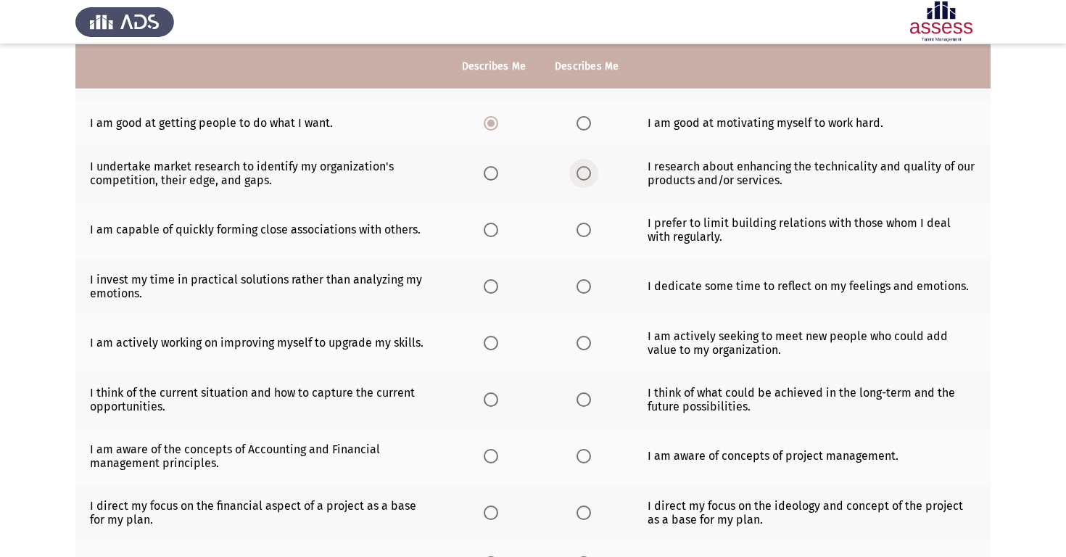
click at [587, 173] on span "Select an option" at bounding box center [583, 173] width 15 height 15
click at [587, 173] on input "Select an option" at bounding box center [583, 173] width 15 height 15
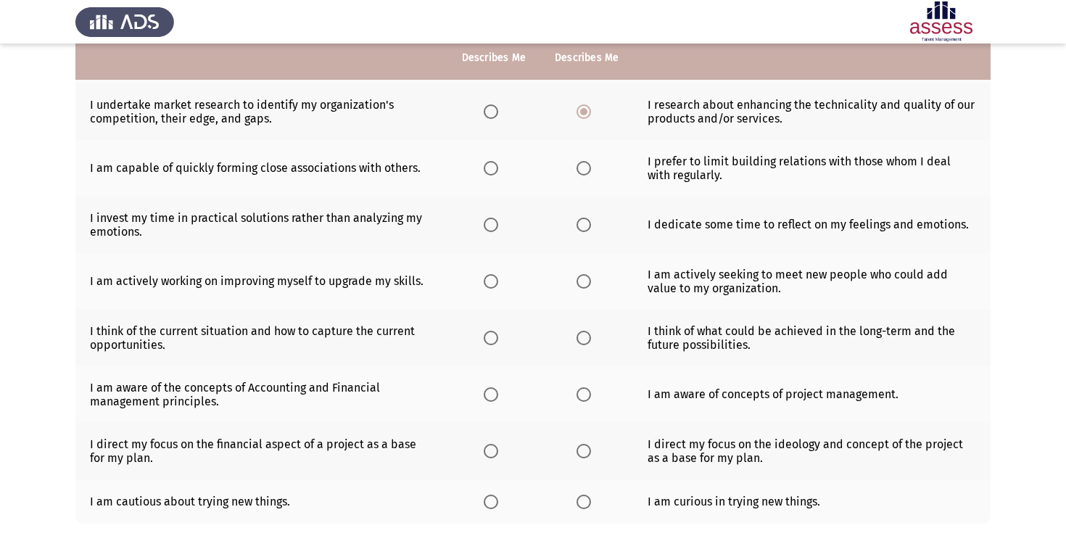
scroll to position [250, 0]
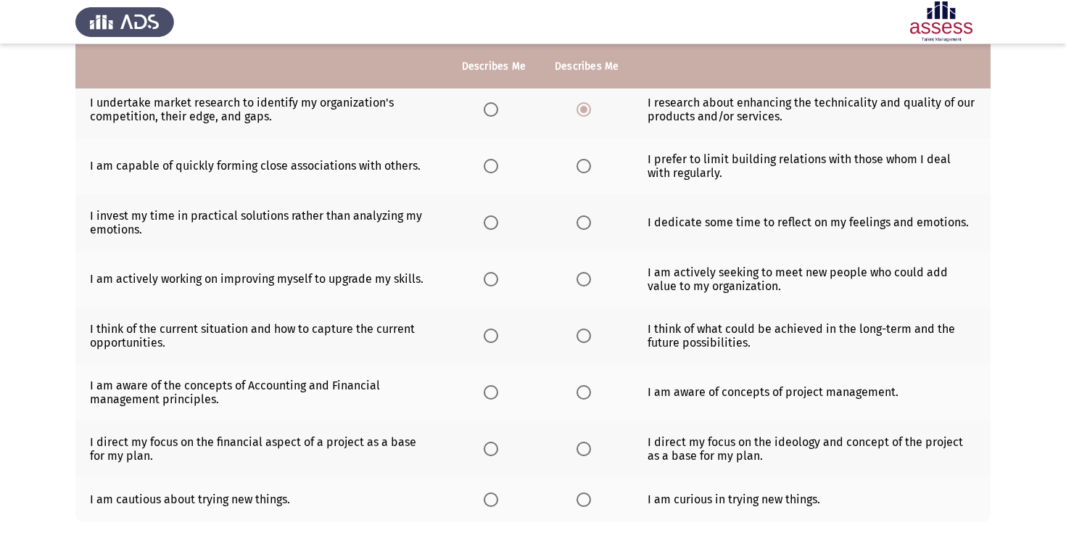
click at [582, 169] on span "Select an option" at bounding box center [583, 166] width 15 height 15
click at [582, 169] on input "Select an option" at bounding box center [583, 166] width 15 height 15
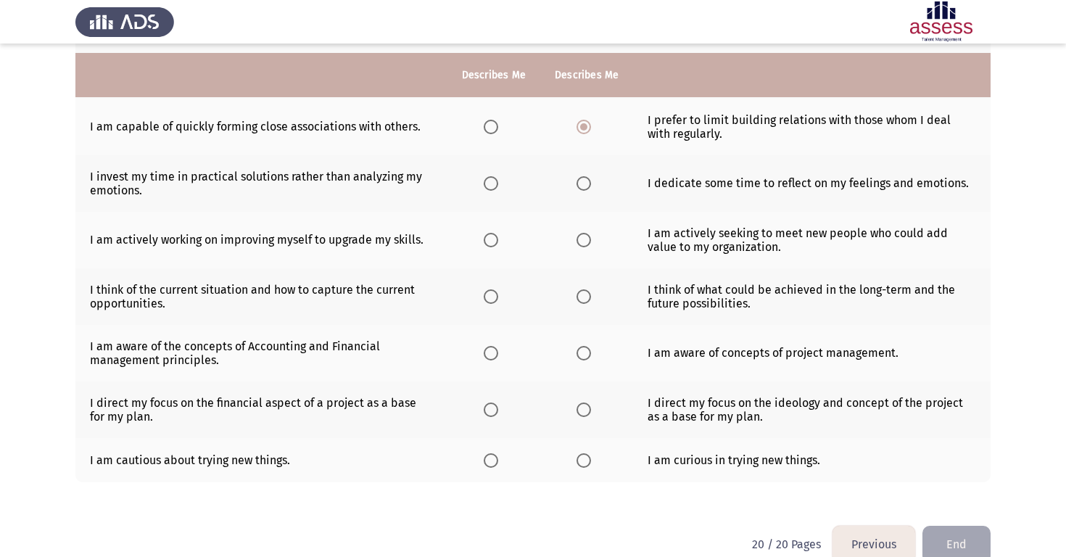
scroll to position [304, 0]
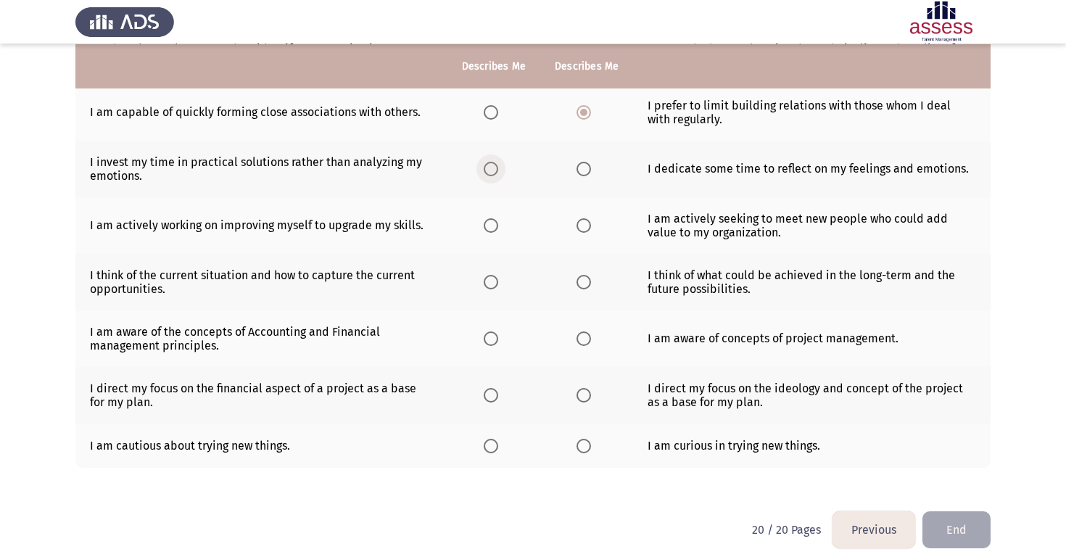
click at [500, 170] on label "Select an option" at bounding box center [494, 169] width 20 height 15
click at [498, 170] on input "Select an option" at bounding box center [491, 169] width 15 height 15
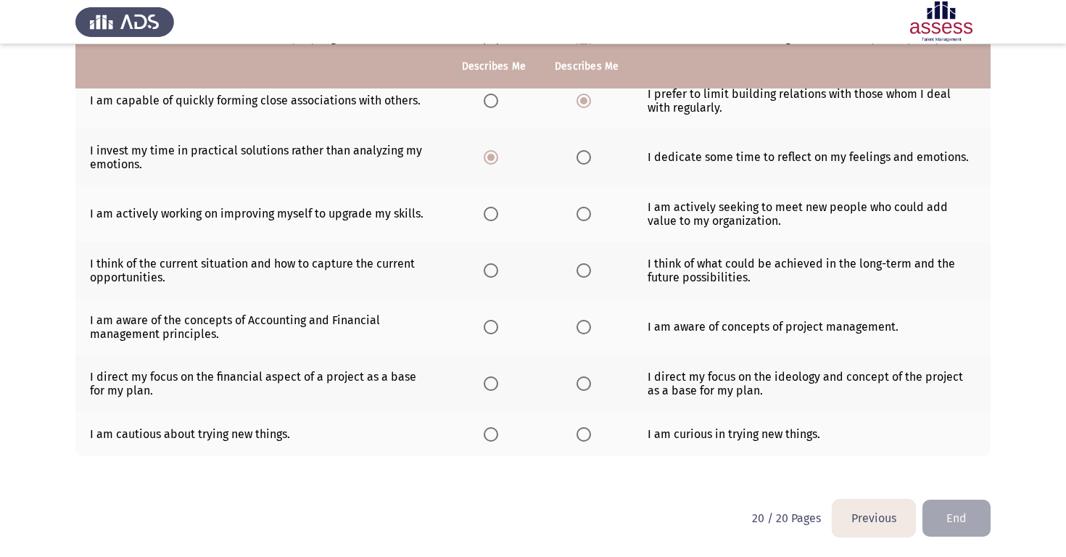
click at [576, 221] on th at bounding box center [586, 214] width 93 height 57
click at [578, 216] on span "Select an option" at bounding box center [583, 214] width 15 height 15
click at [578, 216] on input "Select an option" at bounding box center [583, 214] width 15 height 15
click at [582, 276] on span "Select an option" at bounding box center [583, 270] width 15 height 15
click at [582, 276] on input "Select an option" at bounding box center [583, 270] width 15 height 15
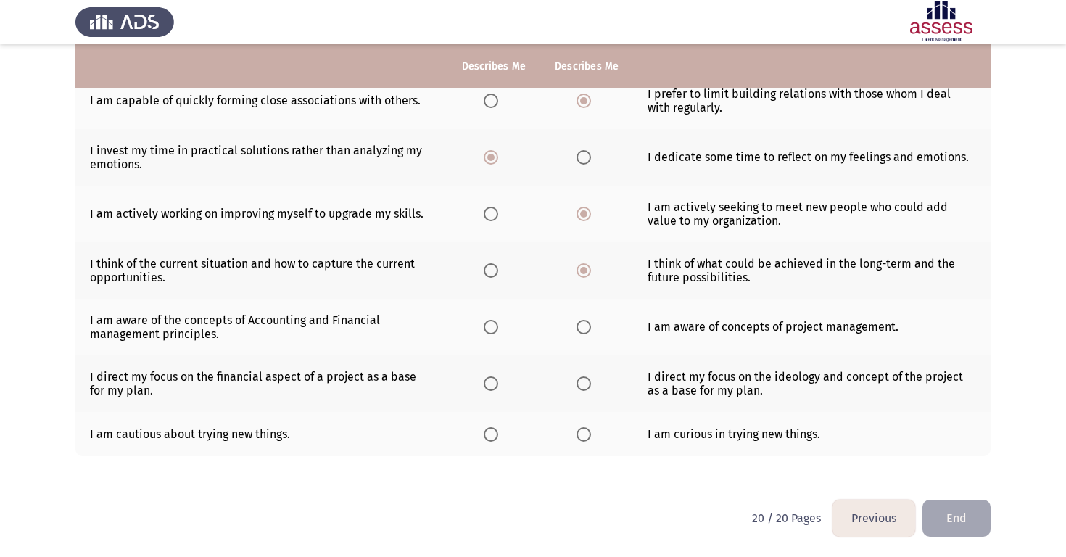
click at [505, 325] on th at bounding box center [493, 327] width 93 height 57
click at [492, 326] on span "Select an option" at bounding box center [491, 327] width 15 height 15
click at [492, 326] on input "Select an option" at bounding box center [491, 327] width 15 height 15
click at [494, 384] on span "Select an option" at bounding box center [491, 383] width 15 height 15
click at [494, 384] on input "Select an option" at bounding box center [491, 383] width 15 height 15
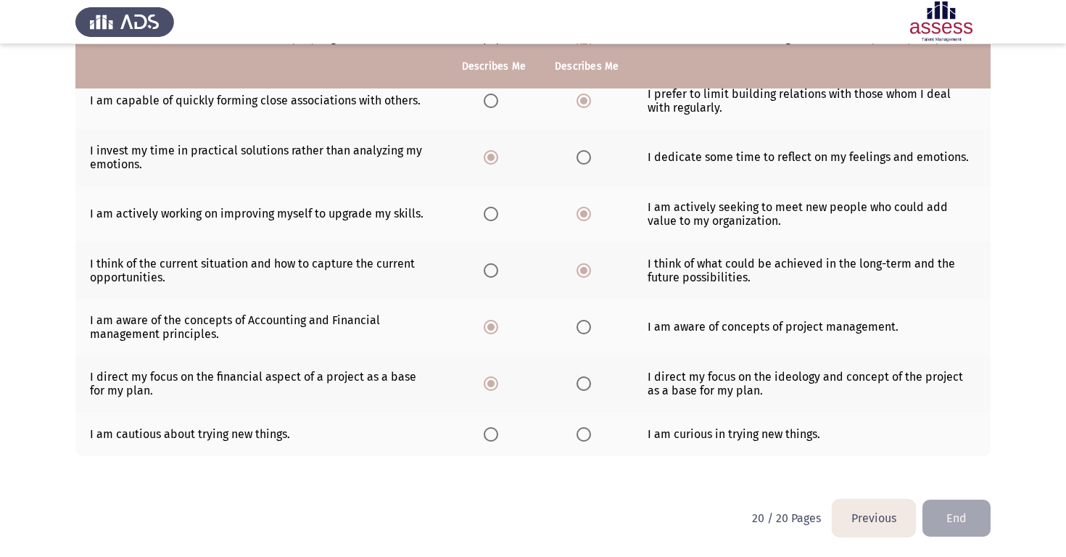
click at [586, 436] on span "Select an option" at bounding box center [583, 434] width 15 height 15
click at [586, 436] on input "Select an option" at bounding box center [583, 434] width 15 height 15
click at [965, 522] on button "End" at bounding box center [956, 518] width 68 height 37
